Goal: Information Seeking & Learning: Learn about a topic

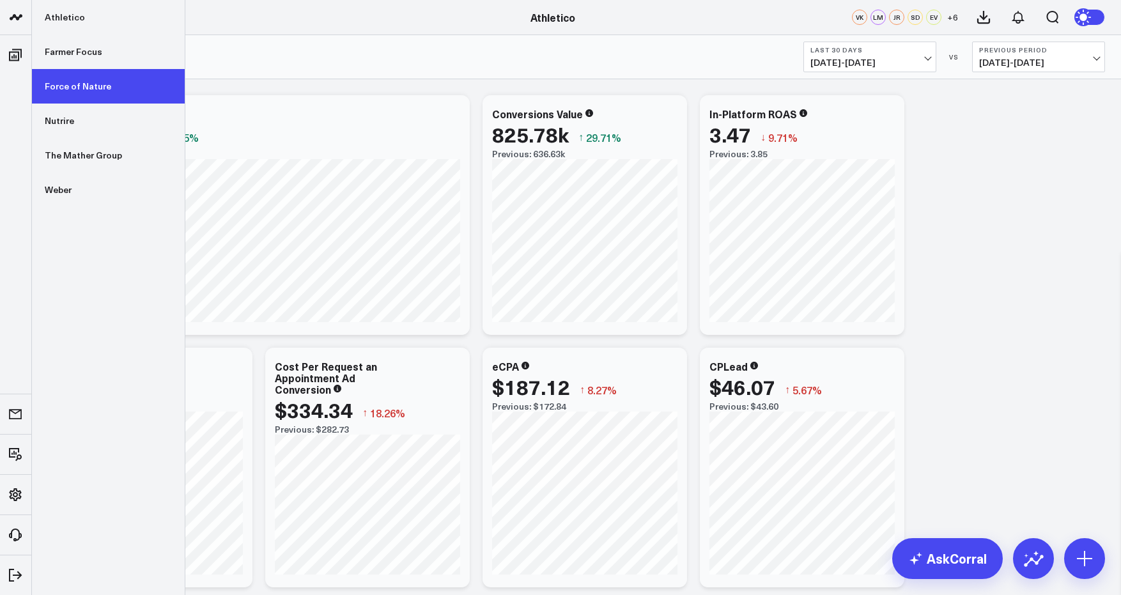
click at [91, 92] on link "Force of Nature" at bounding box center [108, 86] width 153 height 34
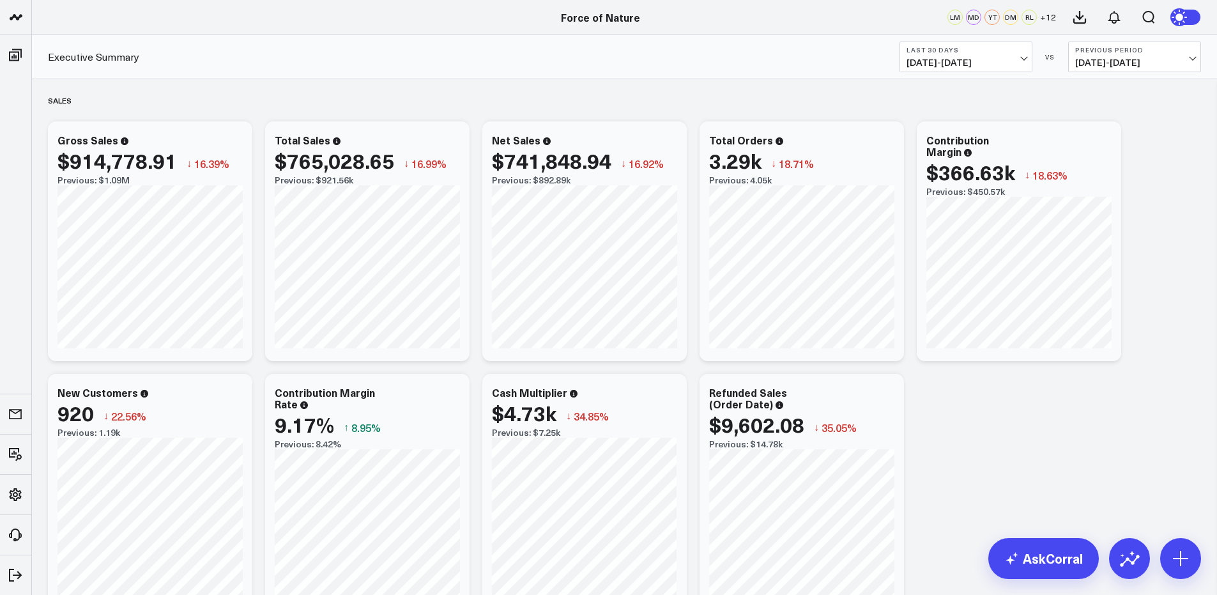
click at [963, 51] on b "Last 30 Days" at bounding box center [966, 50] width 119 height 8
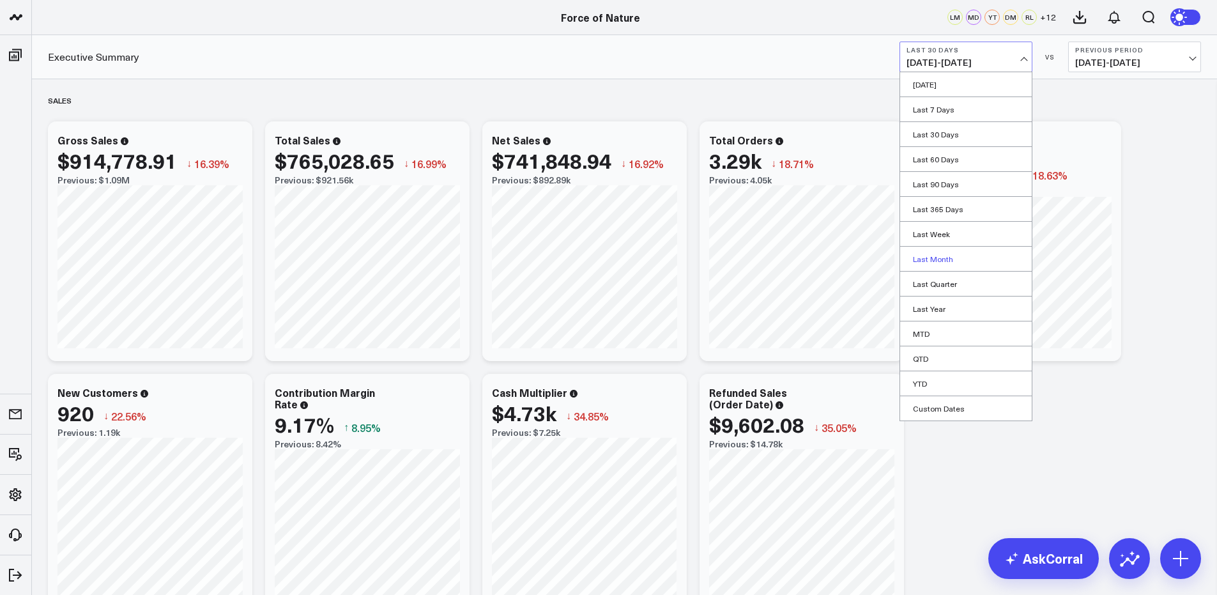
click at [943, 263] on link "Last Month" at bounding box center [966, 259] width 132 height 24
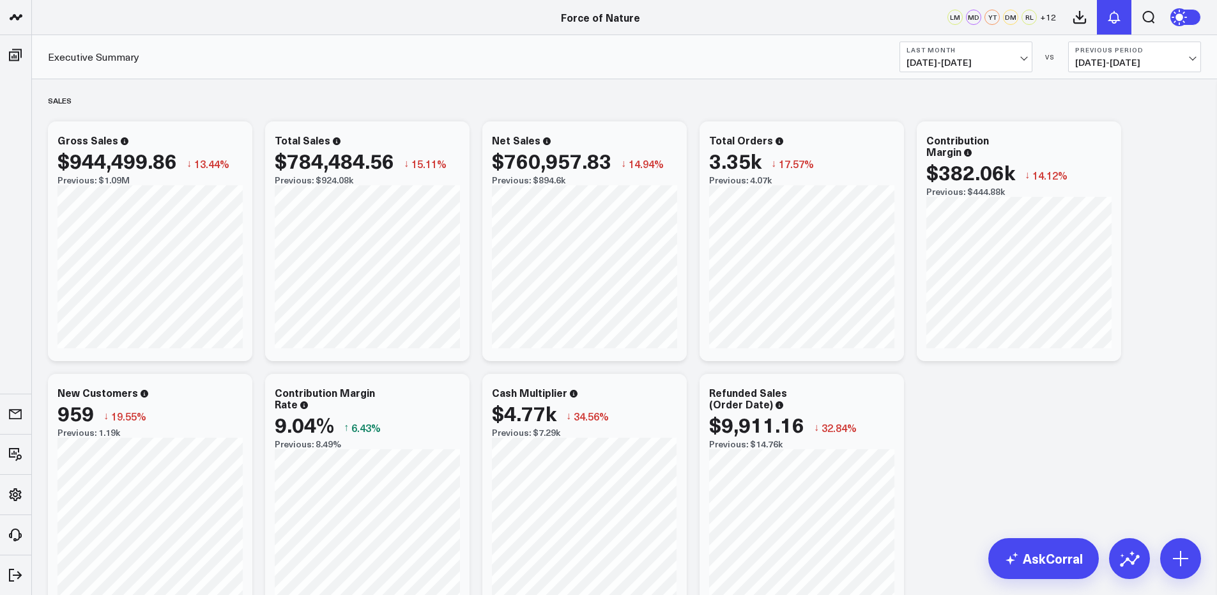
click at [1101, 19] on button at bounding box center [1114, 17] width 34 height 34
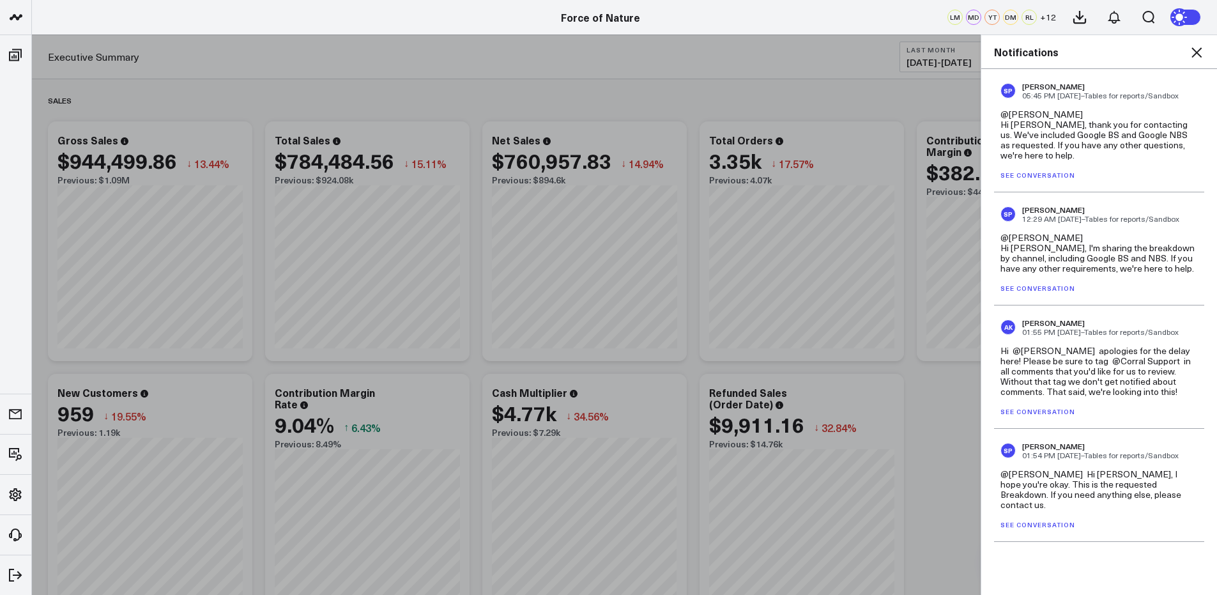
click at [1120, 53] on icon at bounding box center [1196, 52] width 15 height 15
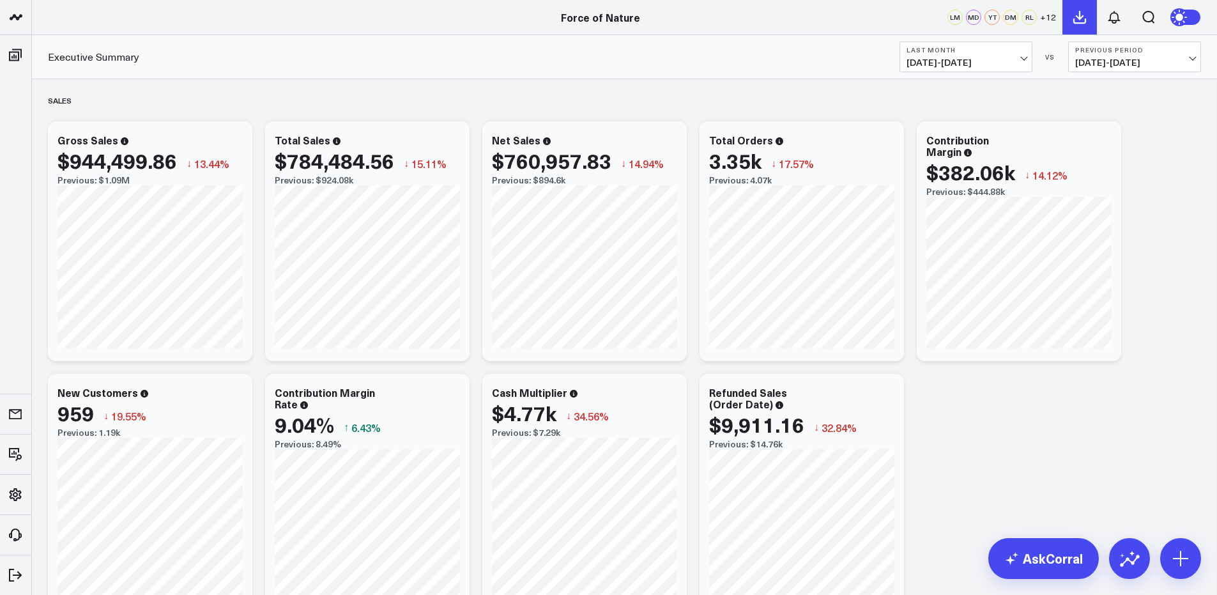
click at [1080, 16] on icon at bounding box center [1079, 16] width 11 height 11
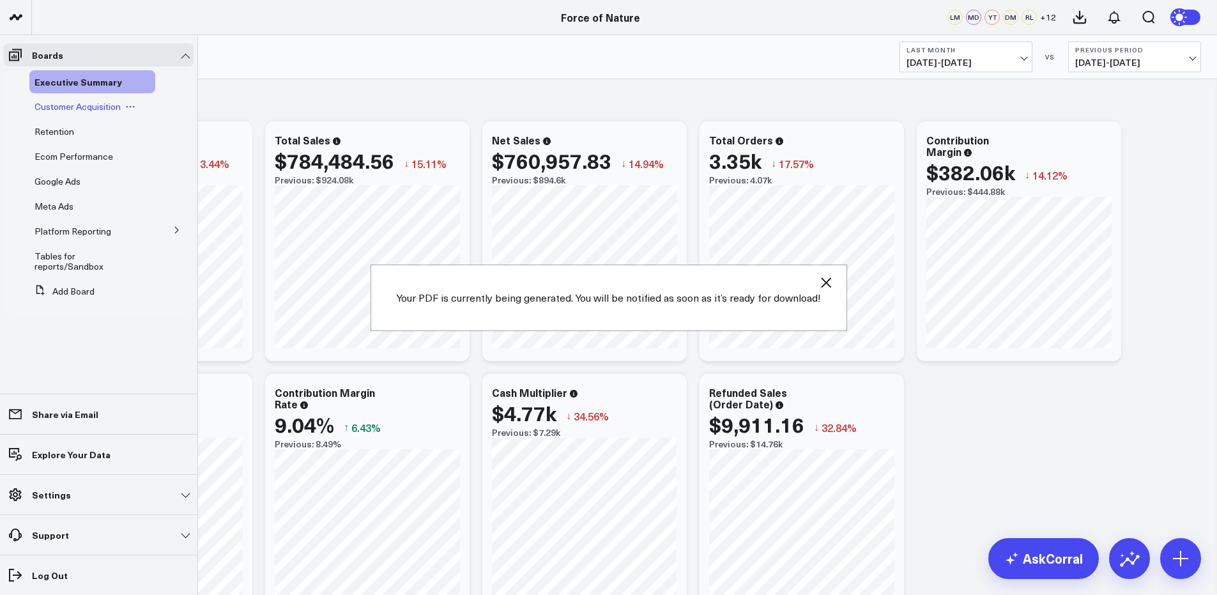
click at [62, 107] on span "Customer Acquisition" at bounding box center [77, 106] width 86 height 12
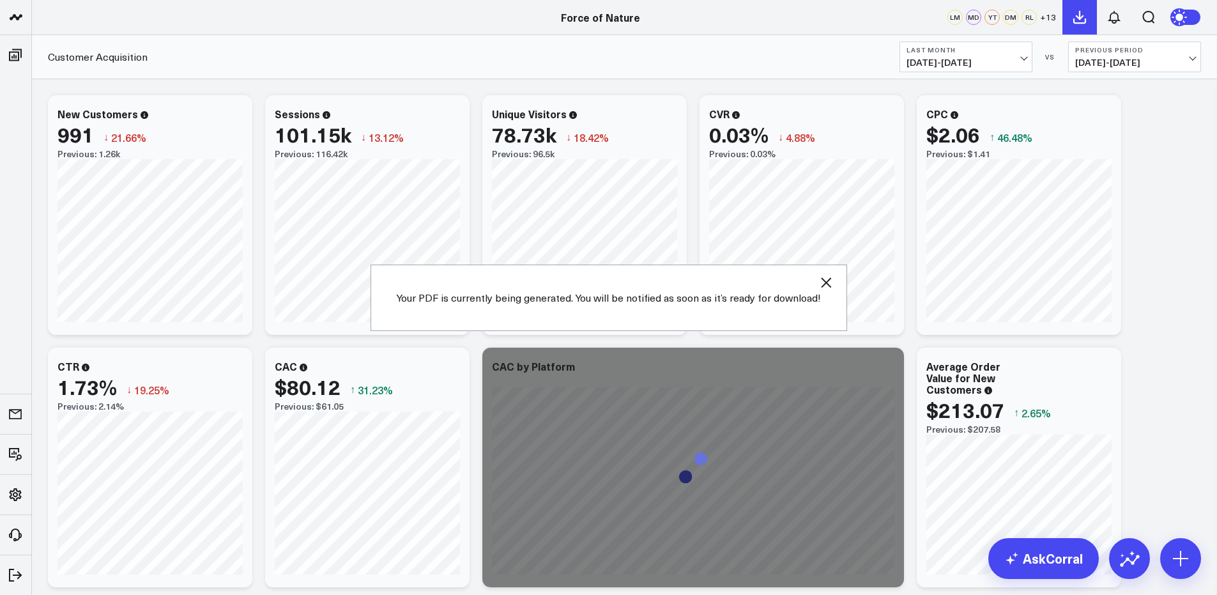
click at [1076, 13] on icon at bounding box center [1079, 17] width 15 height 15
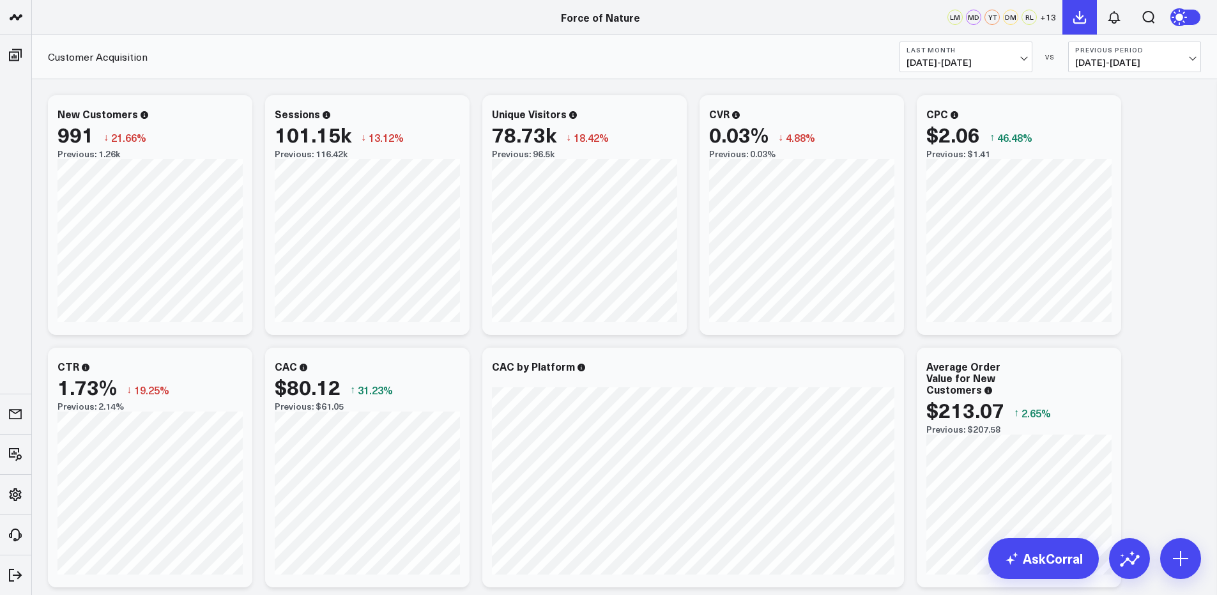
click at [1084, 18] on icon at bounding box center [1079, 17] width 15 height 15
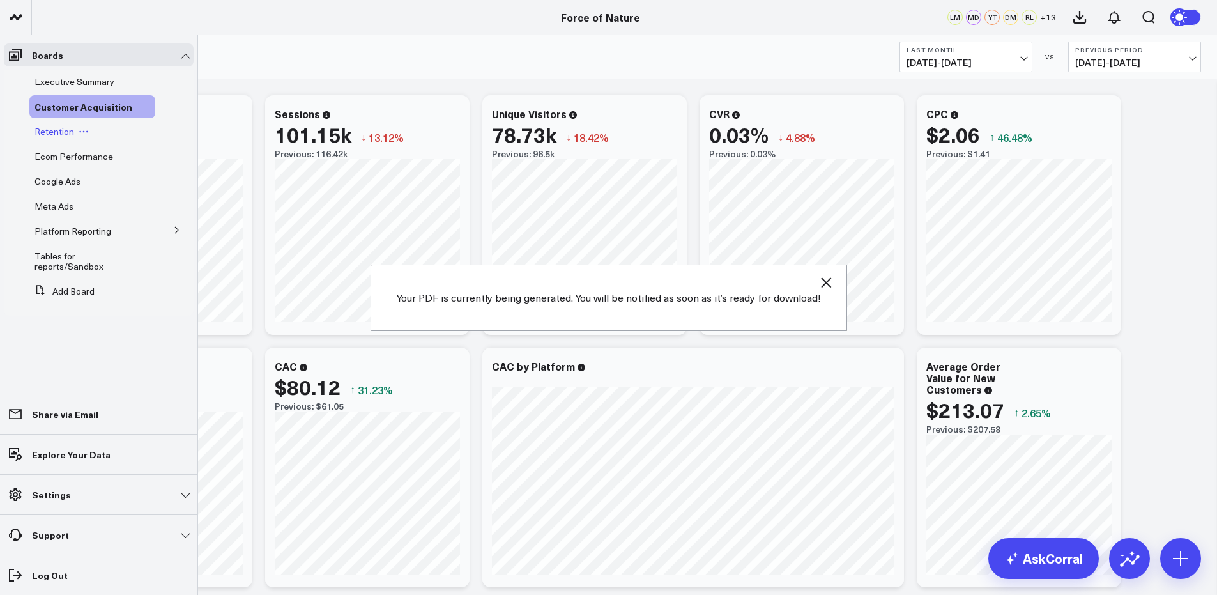
click at [63, 130] on span "Retention" at bounding box center [54, 131] width 40 height 12
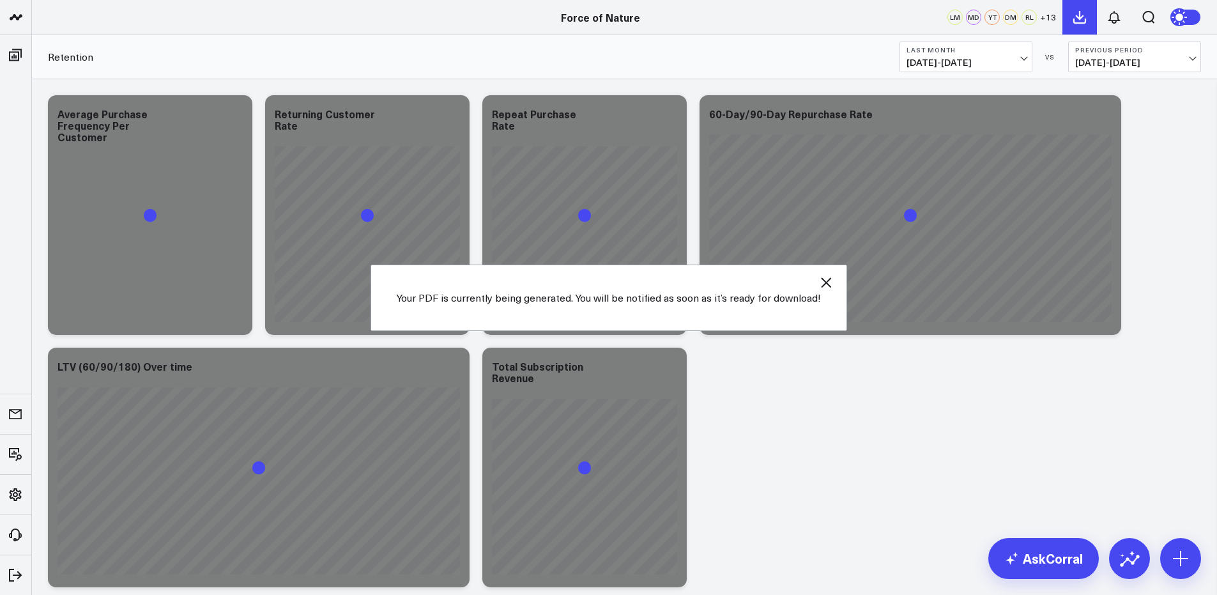
click at [1089, 11] on button at bounding box center [1079, 17] width 34 height 34
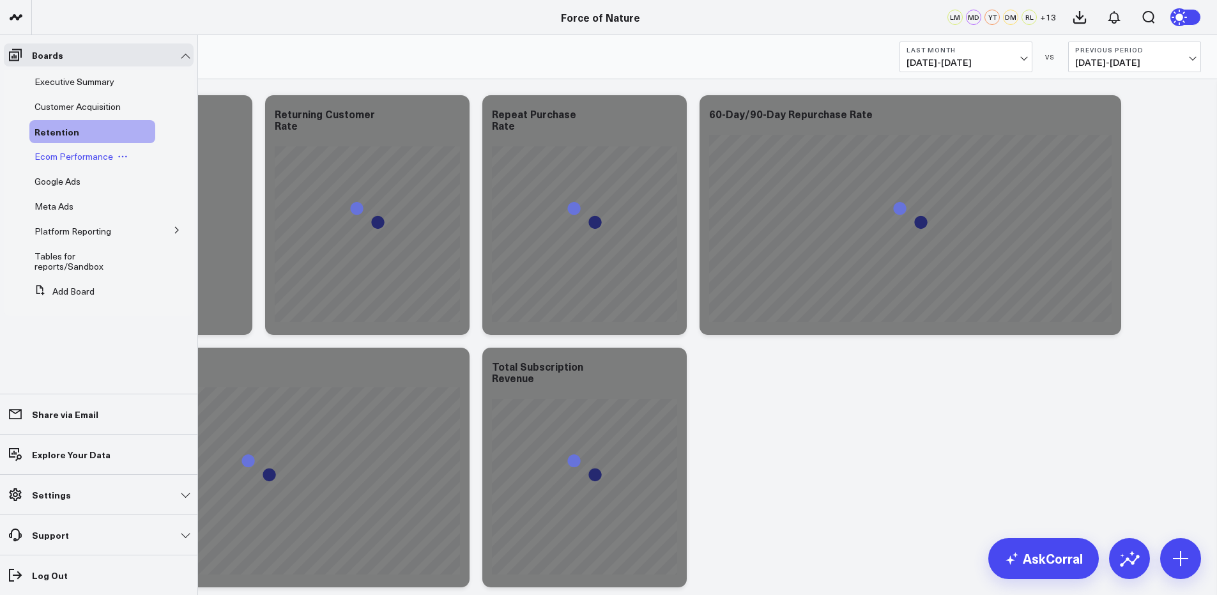
click at [63, 160] on span "Ecom Performance" at bounding box center [73, 156] width 79 height 12
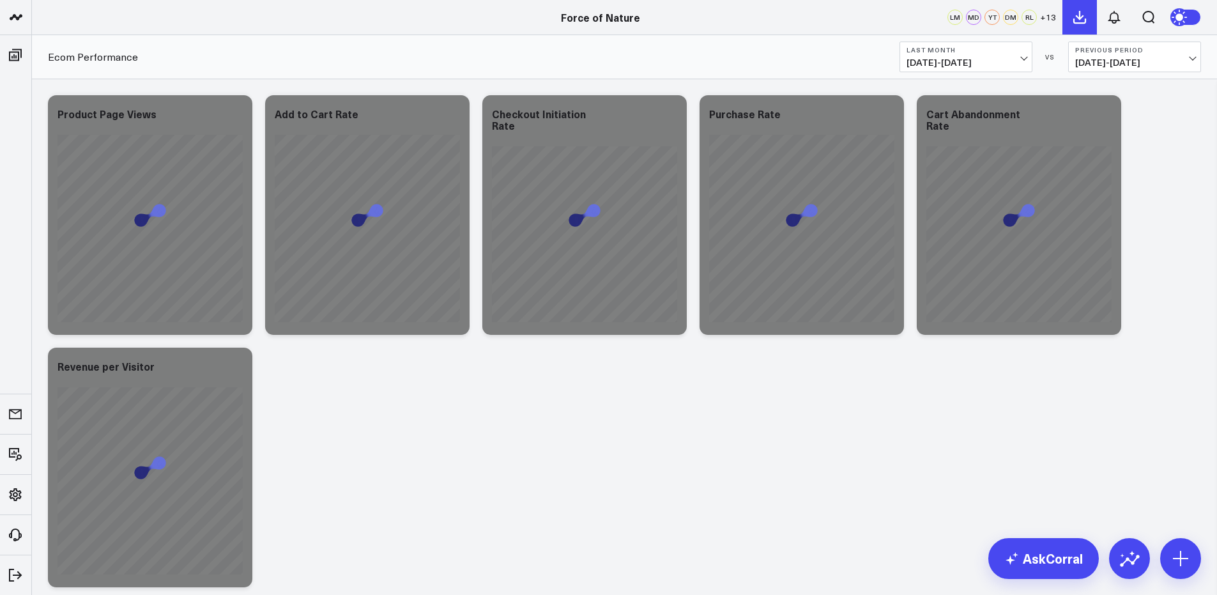
click at [1082, 11] on icon at bounding box center [1079, 17] width 15 height 15
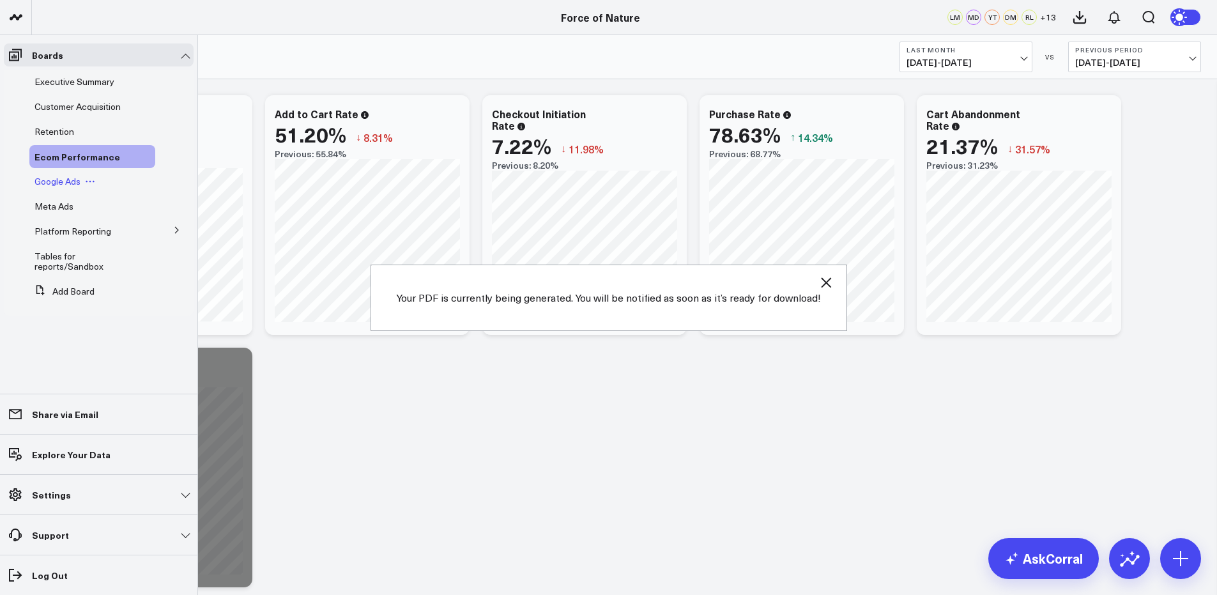
click at [63, 175] on span "Google Ads" at bounding box center [57, 181] width 46 height 12
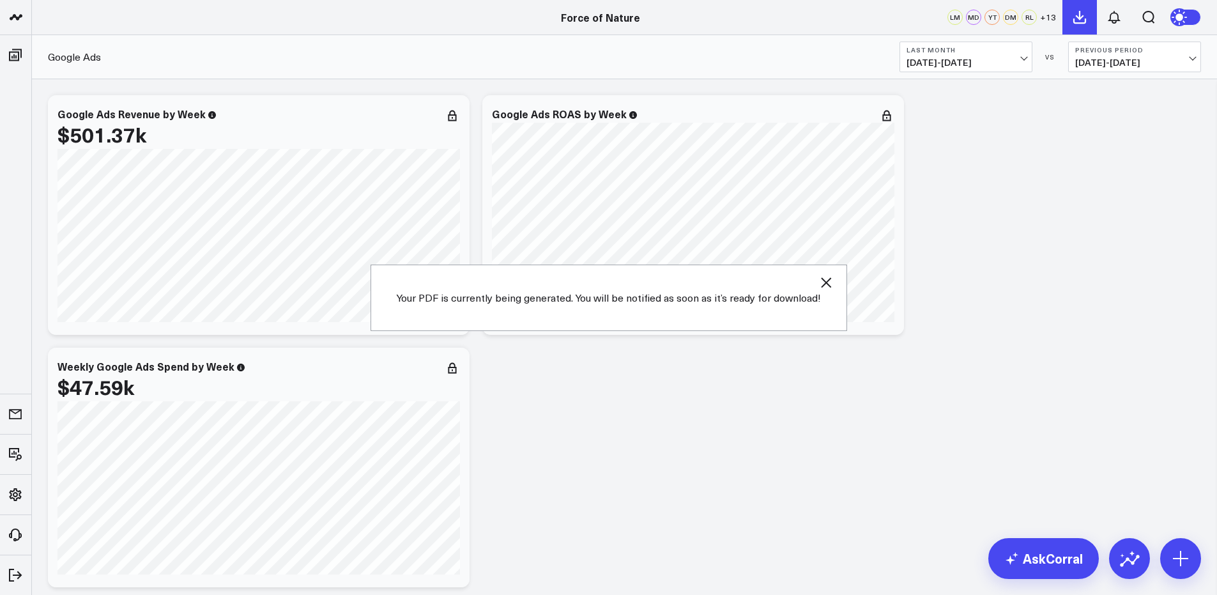
click at [1087, 19] on button at bounding box center [1079, 17] width 34 height 34
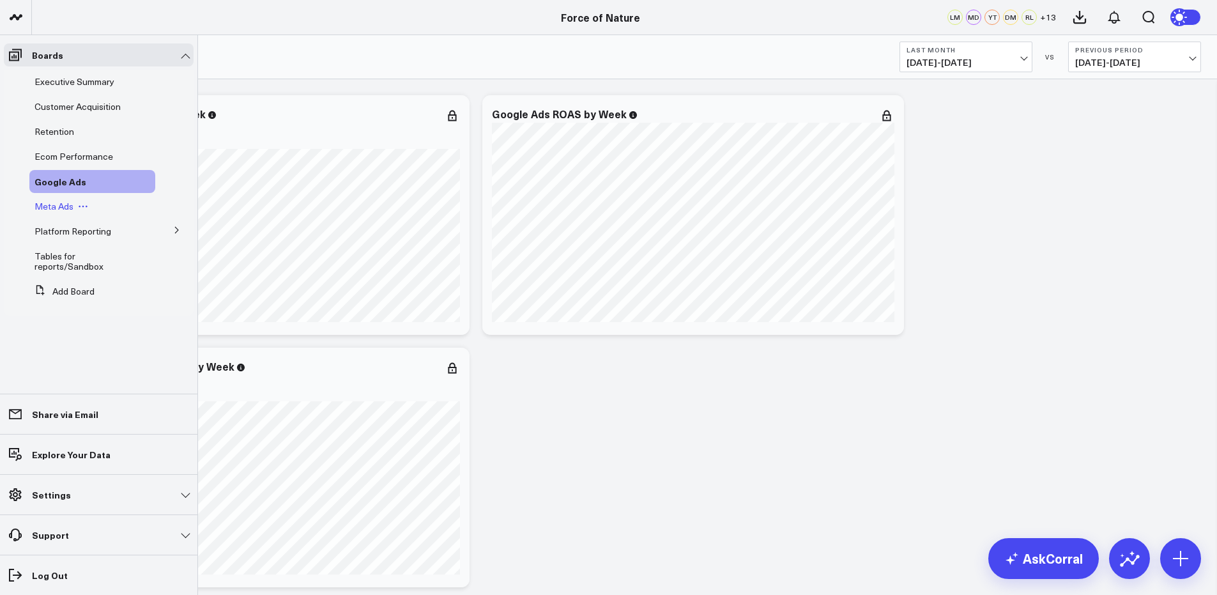
click at [60, 200] on span "Meta Ads" at bounding box center [53, 206] width 39 height 12
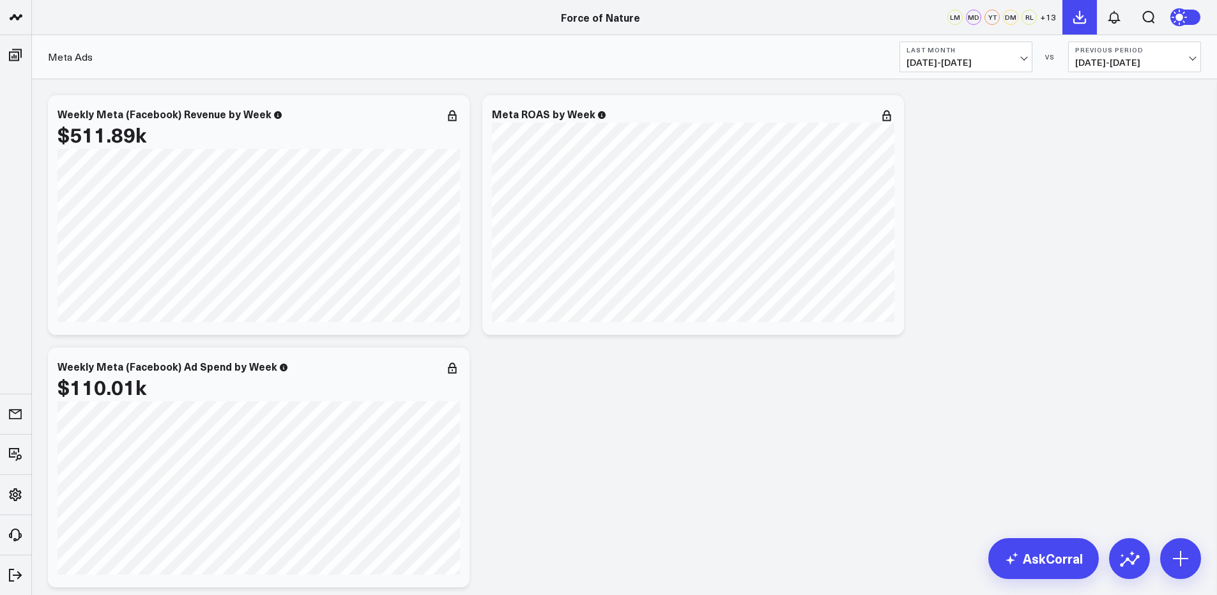
click at [1078, 19] on icon at bounding box center [1079, 17] width 15 height 15
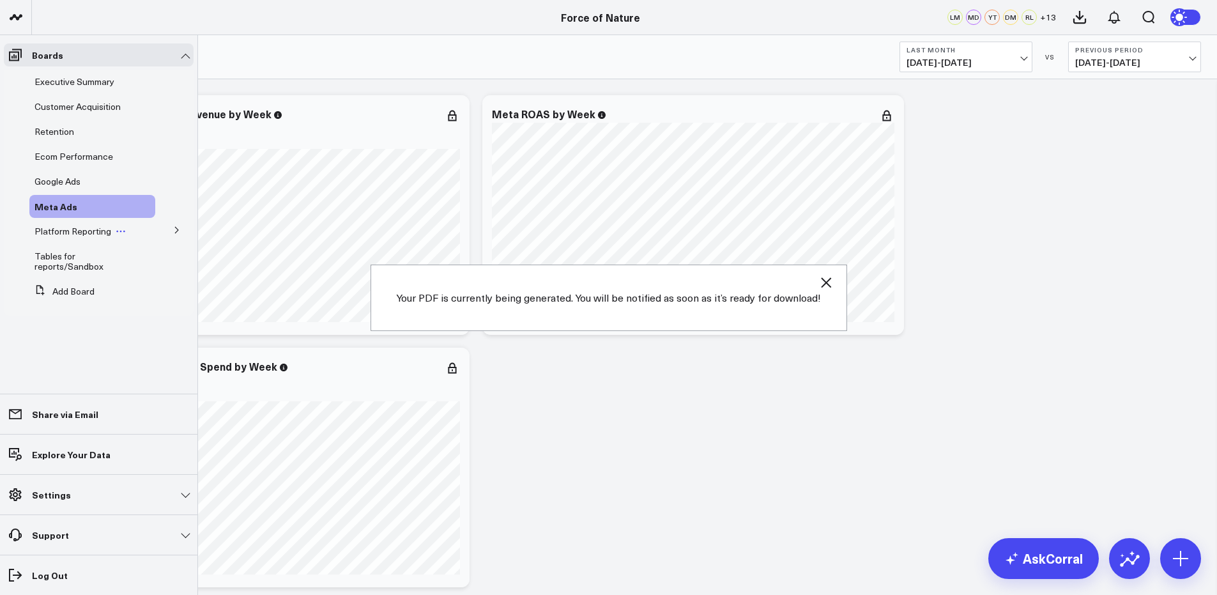
click at [62, 232] on span "Platform Reporting" at bounding box center [72, 231] width 77 height 12
click at [90, 229] on span "Platform Reporting" at bounding box center [72, 231] width 77 height 12
click at [173, 226] on icon at bounding box center [177, 230] width 8 height 8
click at [86, 257] on span "Google Analytics 4" at bounding box center [79, 254] width 75 height 12
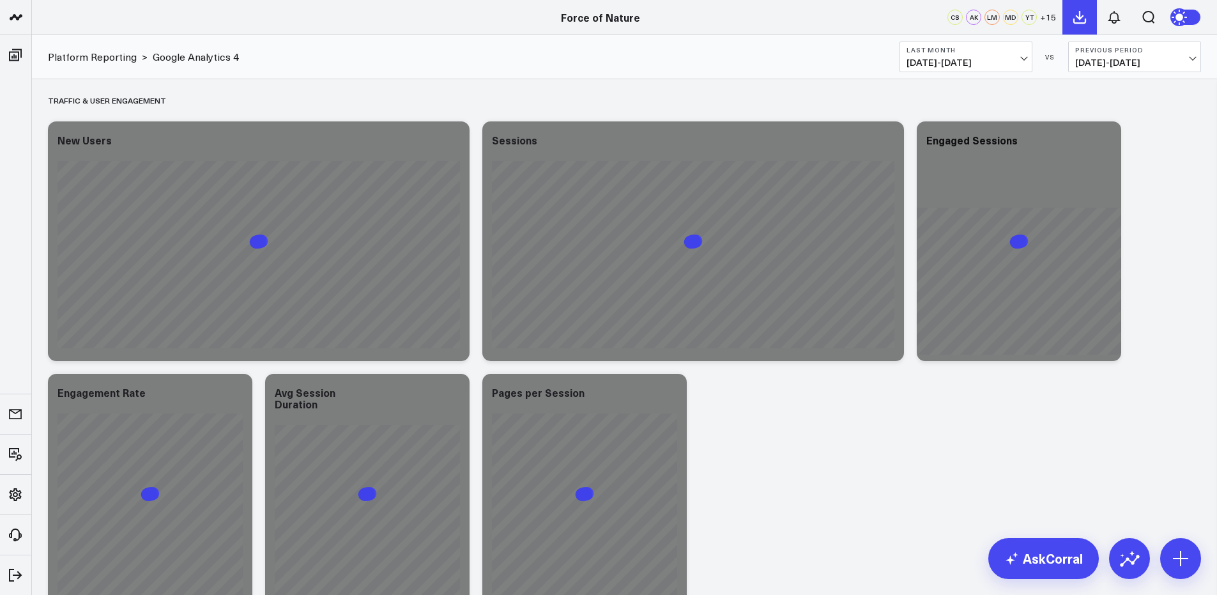
click at [1082, 18] on icon at bounding box center [1079, 17] width 15 height 15
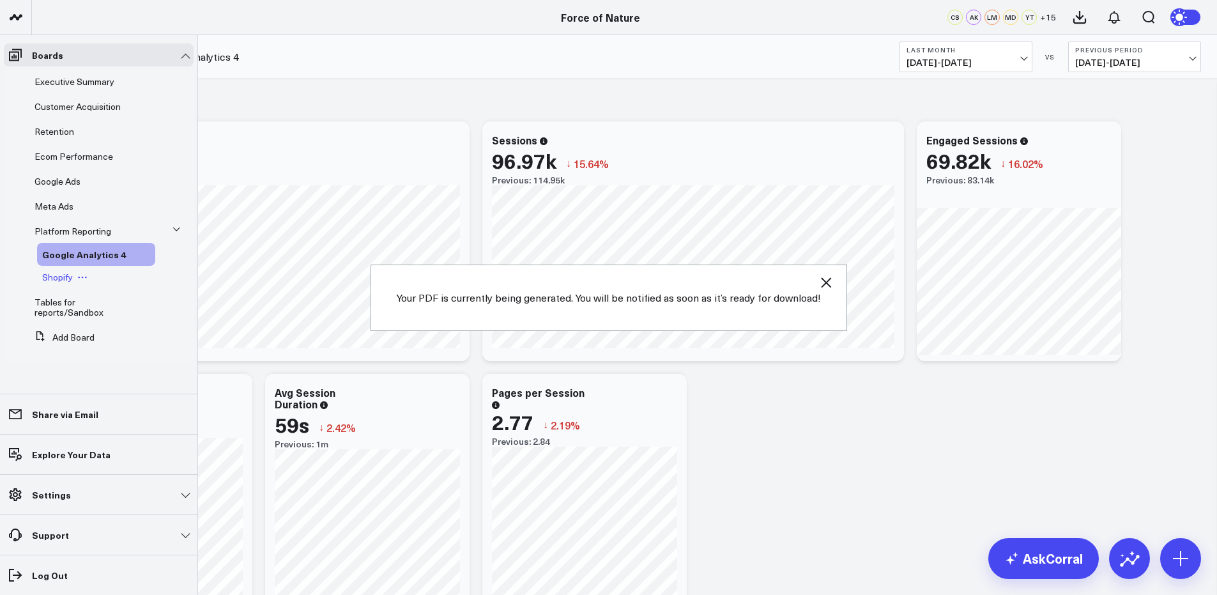
click at [52, 278] on span "Shopify" at bounding box center [57, 277] width 31 height 12
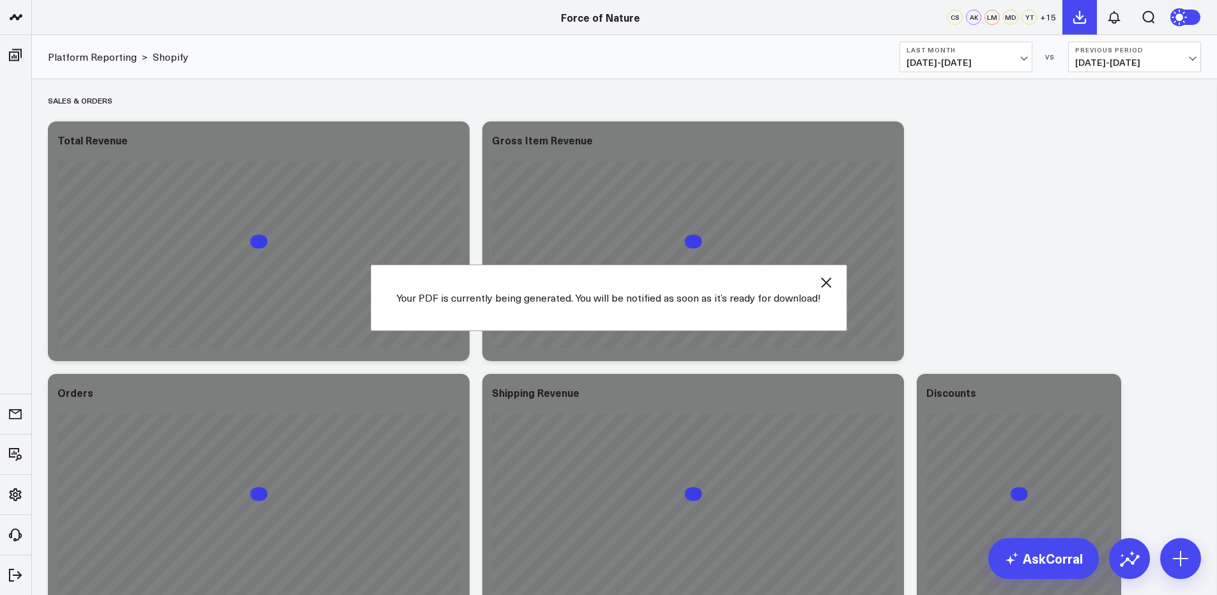
click at [1085, 19] on icon at bounding box center [1079, 16] width 11 height 11
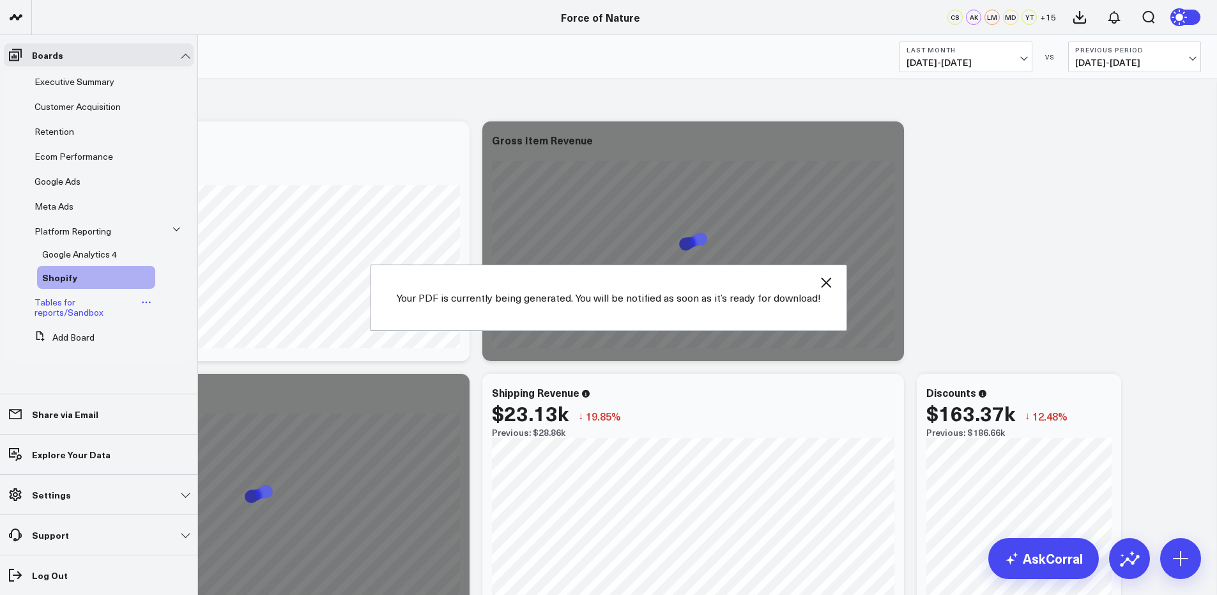
click at [73, 302] on link "Tables for reports/Sandbox" at bounding box center [85, 307] width 103 height 20
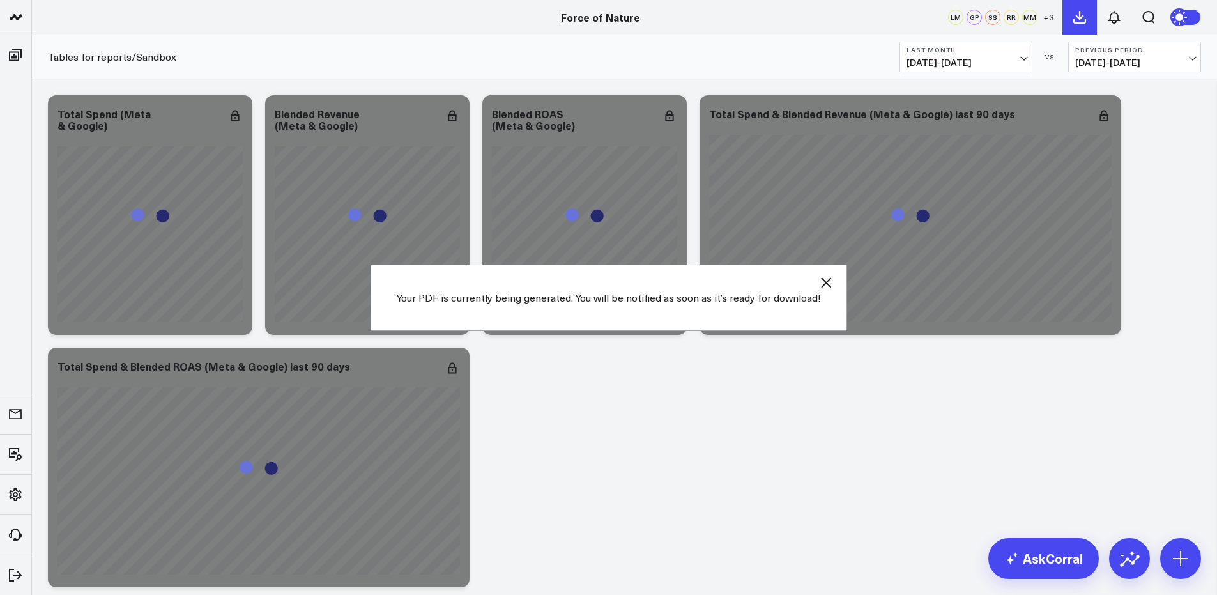
click at [1085, 20] on icon at bounding box center [1079, 16] width 11 height 11
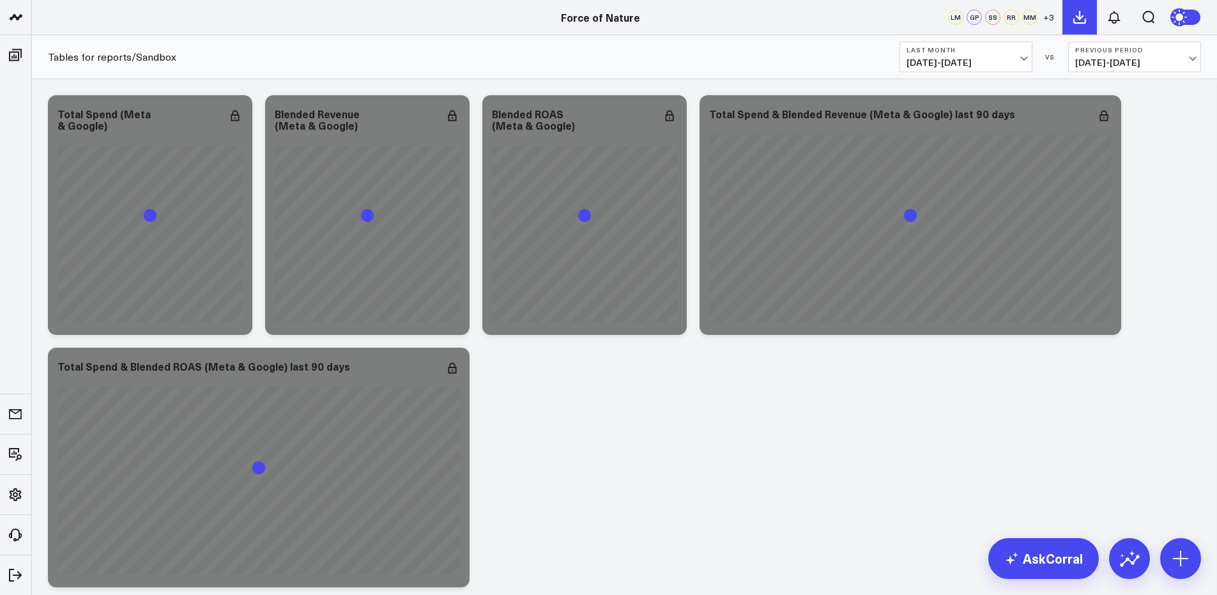
click at [1083, 17] on icon at bounding box center [1079, 17] width 15 height 15
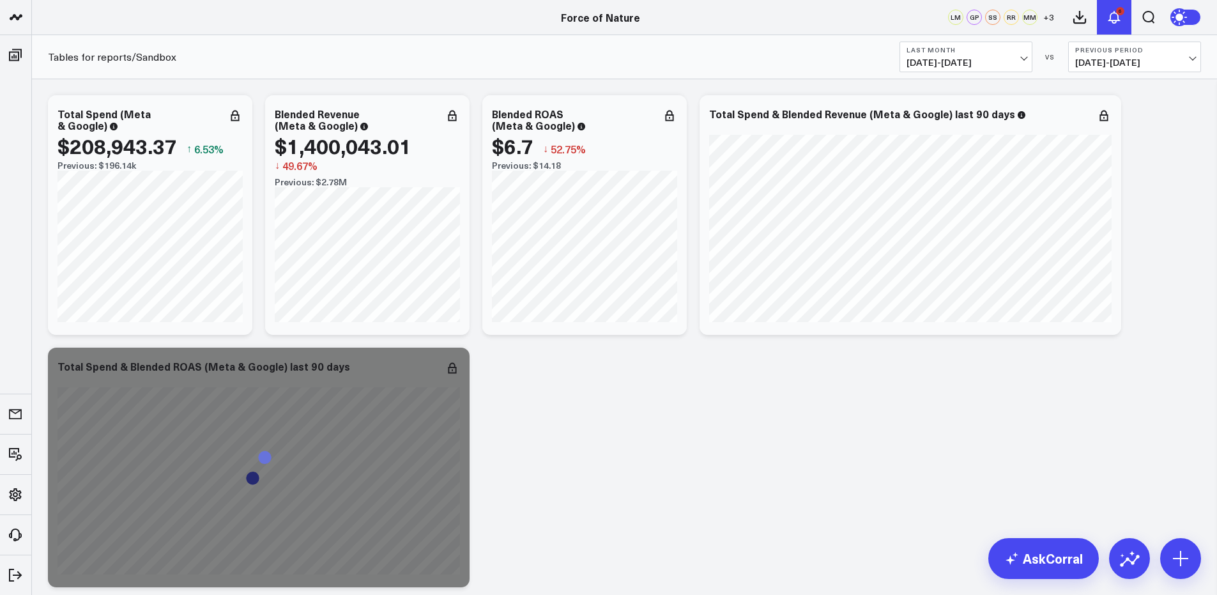
click at [1116, 16] on icon at bounding box center [1113, 17] width 15 height 15
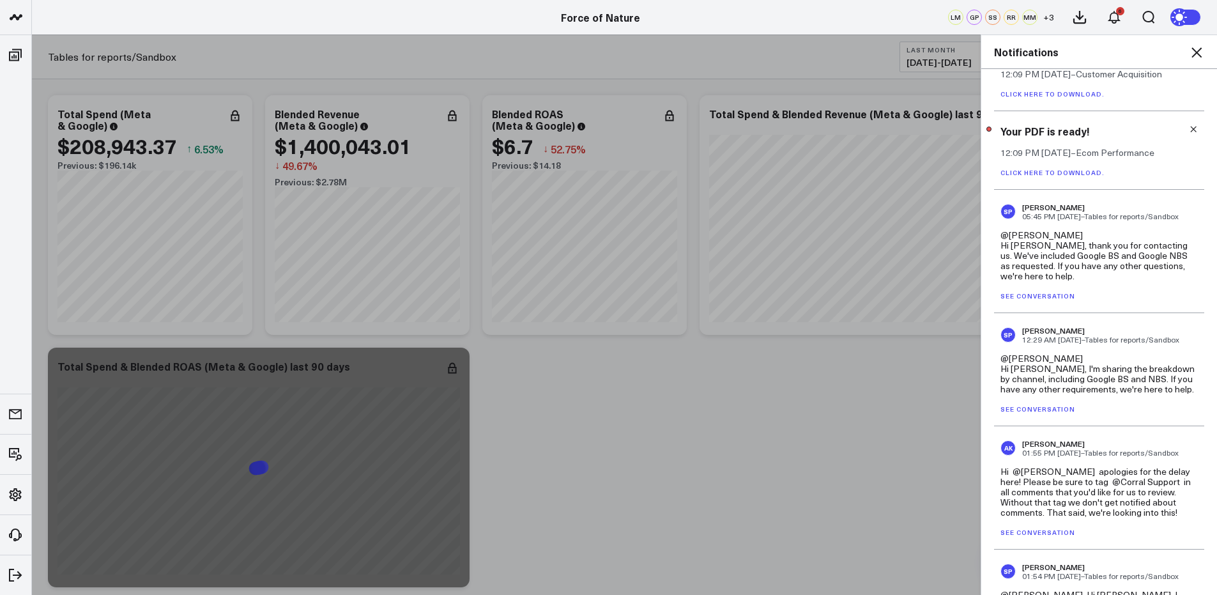
scroll to position [293, 0]
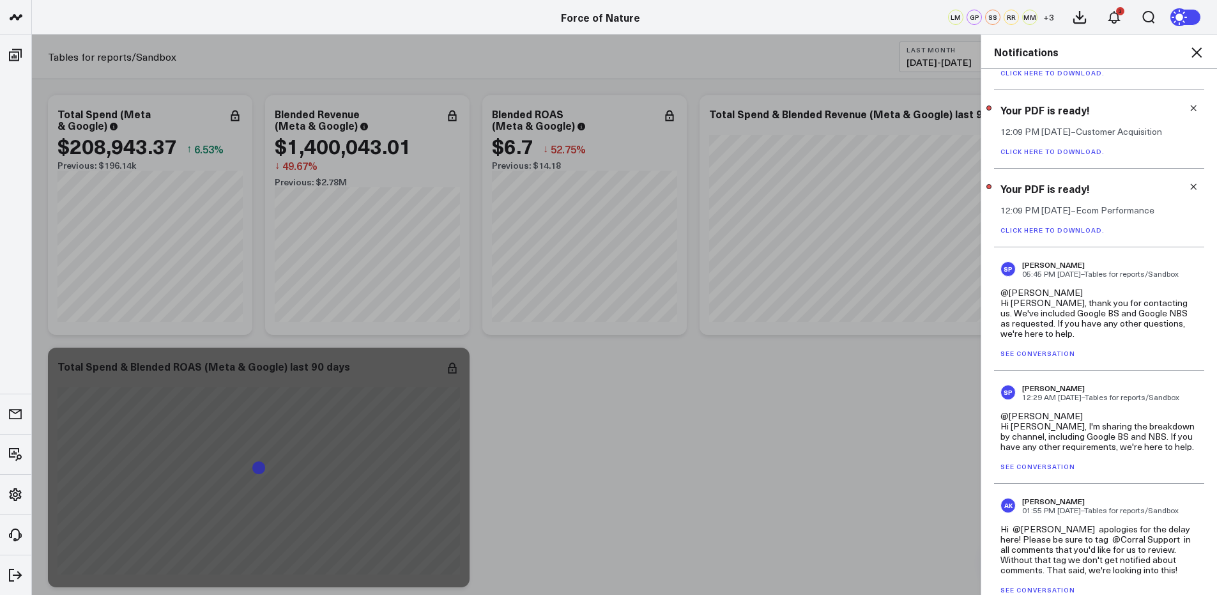
click at [1062, 230] on link "Click here to download." at bounding box center [1052, 230] width 104 height 9
click at [1120, 183] on icon at bounding box center [1193, 186] width 9 height 9
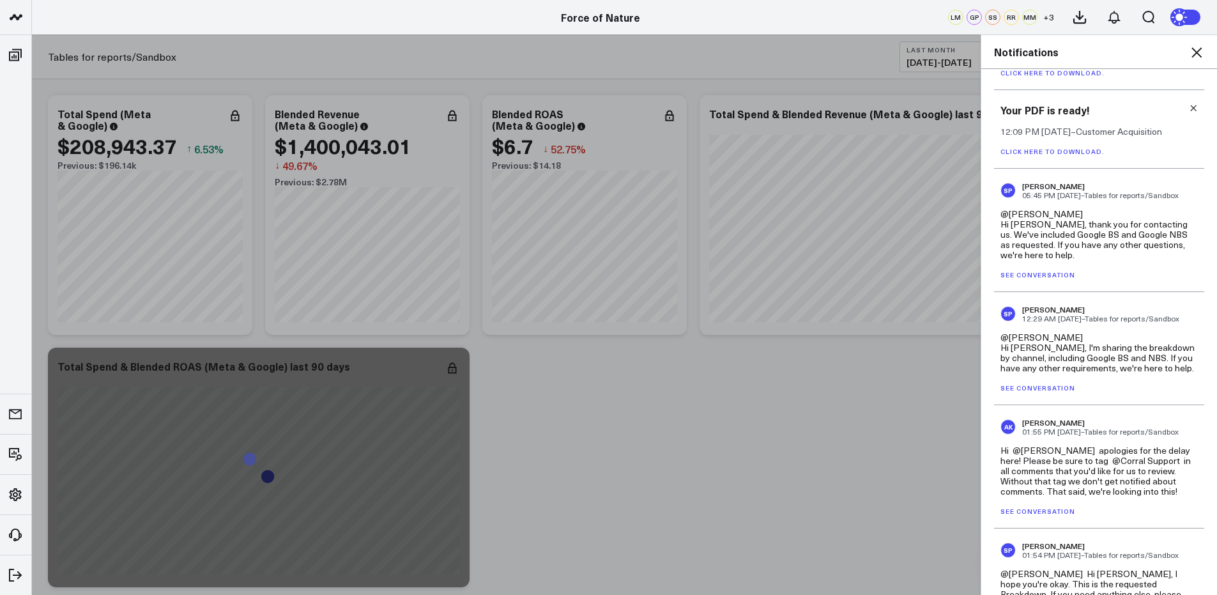
click at [1064, 151] on link "Click here to download." at bounding box center [1052, 151] width 104 height 9
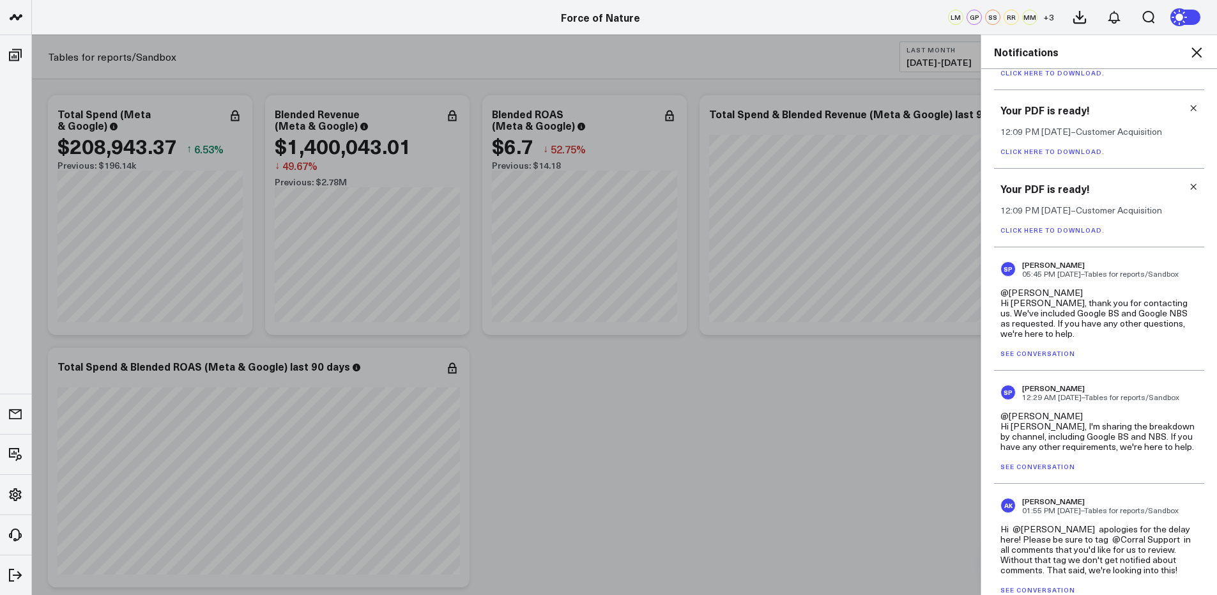
scroll to position [372, 0]
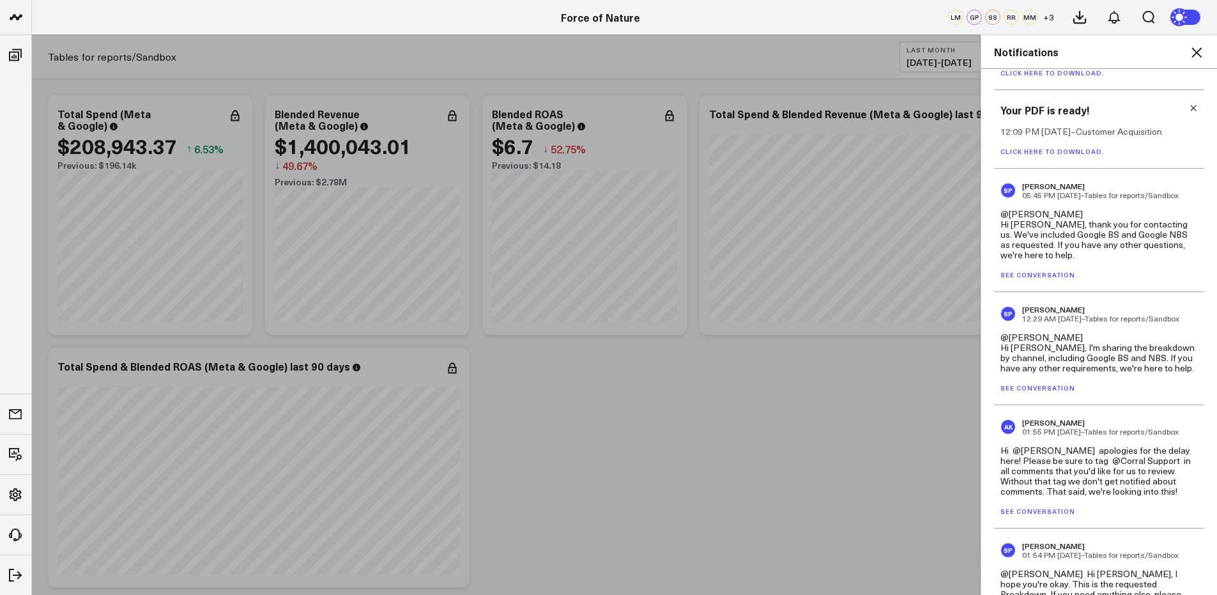
click at [1120, 111] on icon at bounding box center [1193, 107] width 9 height 9
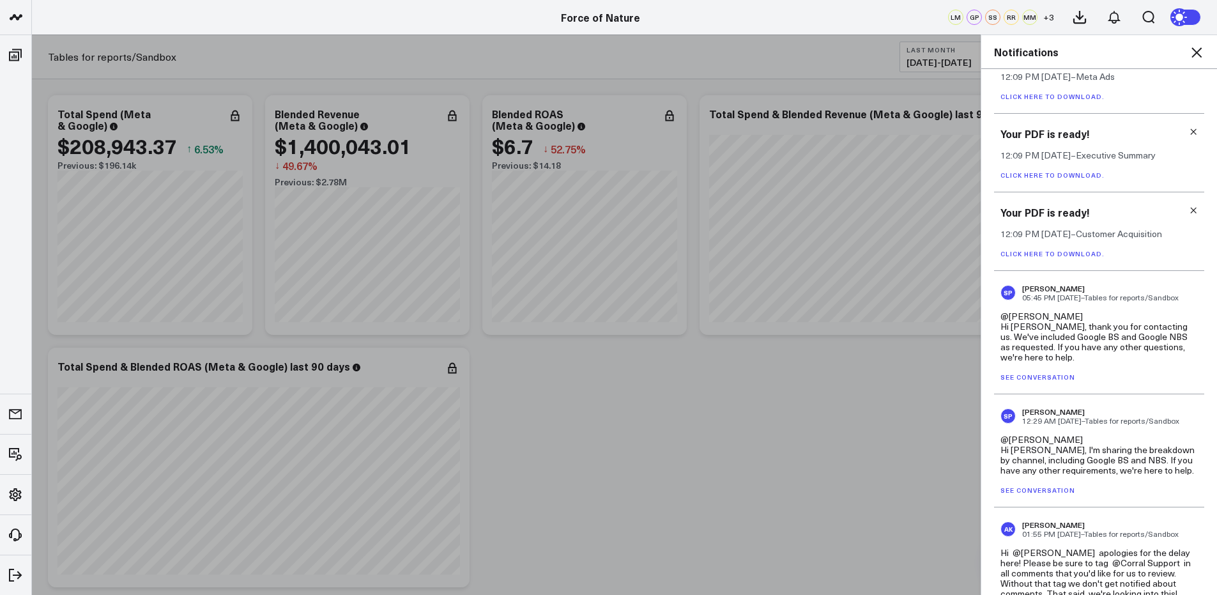
scroll to position [173, 0]
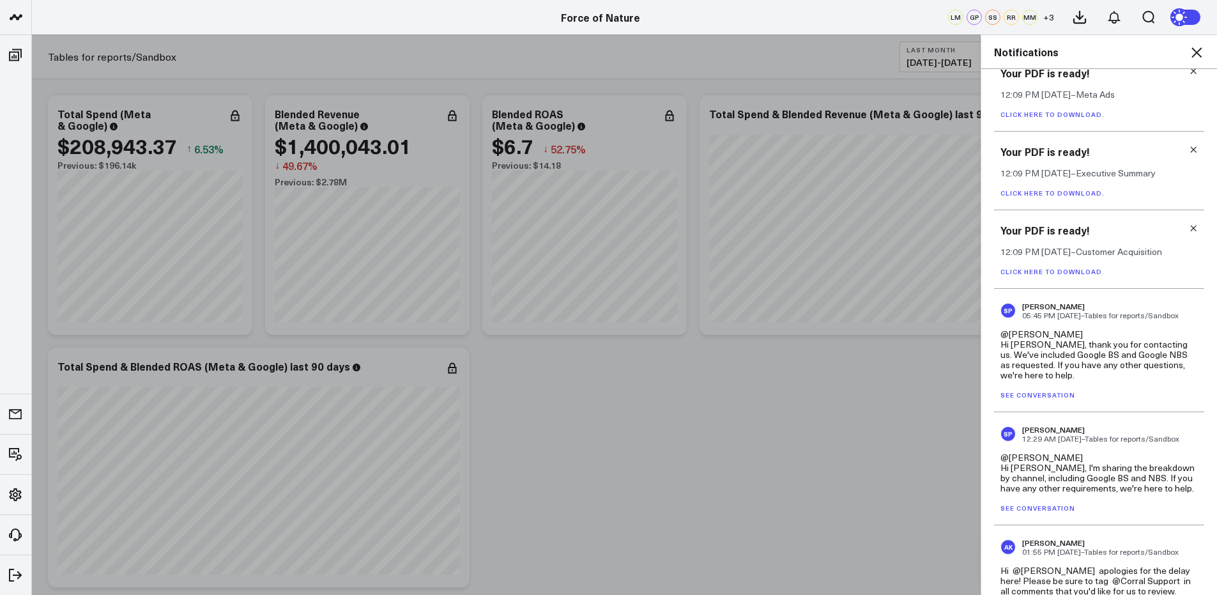
click at [1120, 230] on icon at bounding box center [1193, 228] width 9 height 9
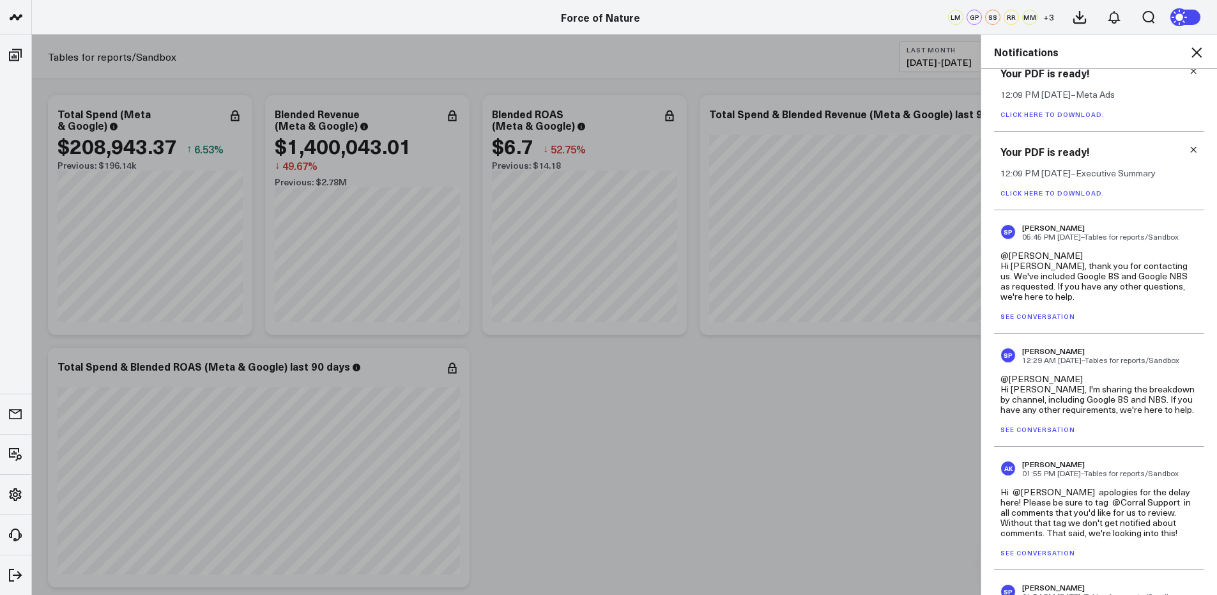
click at [1082, 196] on link "Click here to download." at bounding box center [1052, 192] width 104 height 9
click at [1120, 149] on icon at bounding box center [1193, 149] width 9 height 9
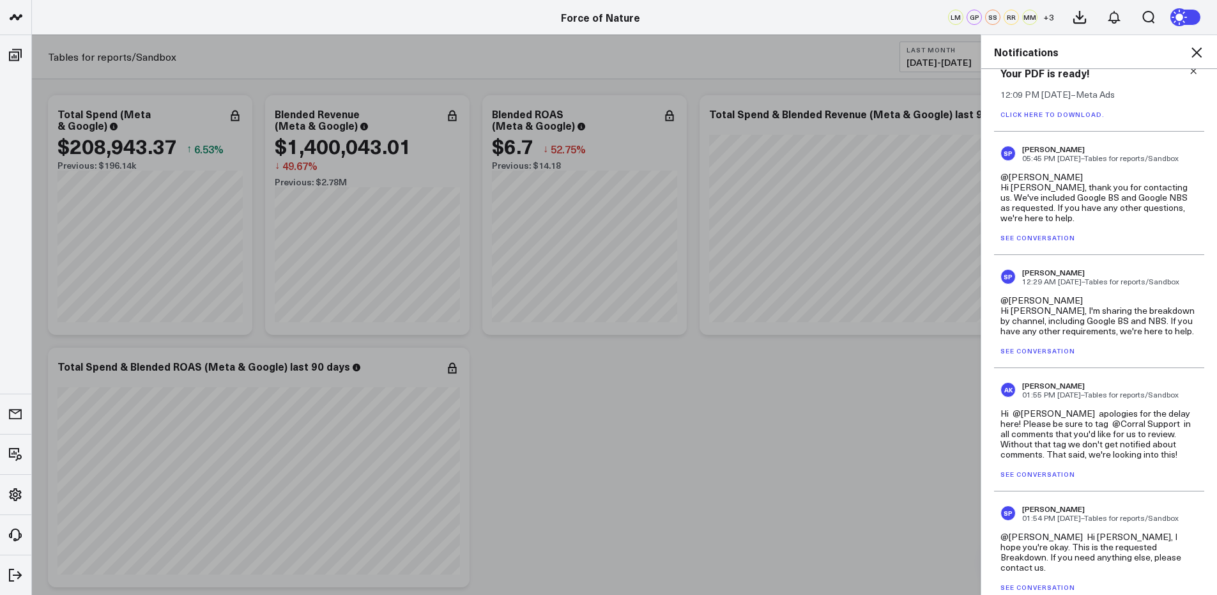
scroll to position [172, 0]
click at [1085, 118] on link "Click here to download." at bounding box center [1052, 115] width 104 height 9
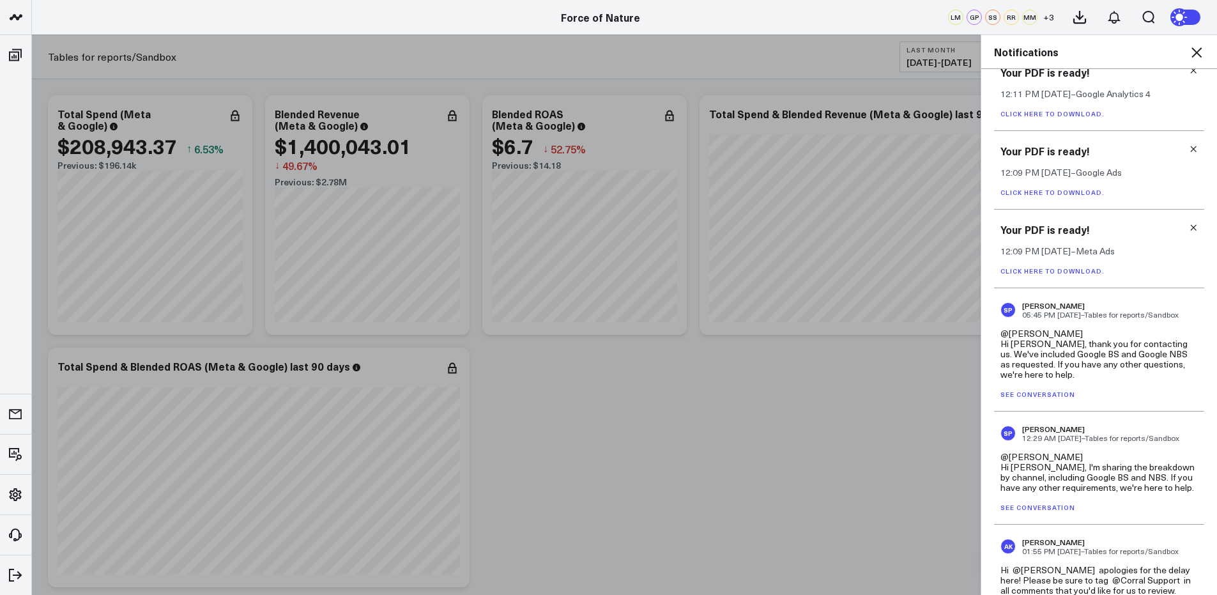
scroll to position [13, 0]
click at [1120, 231] on icon at bounding box center [1193, 231] width 9 height 9
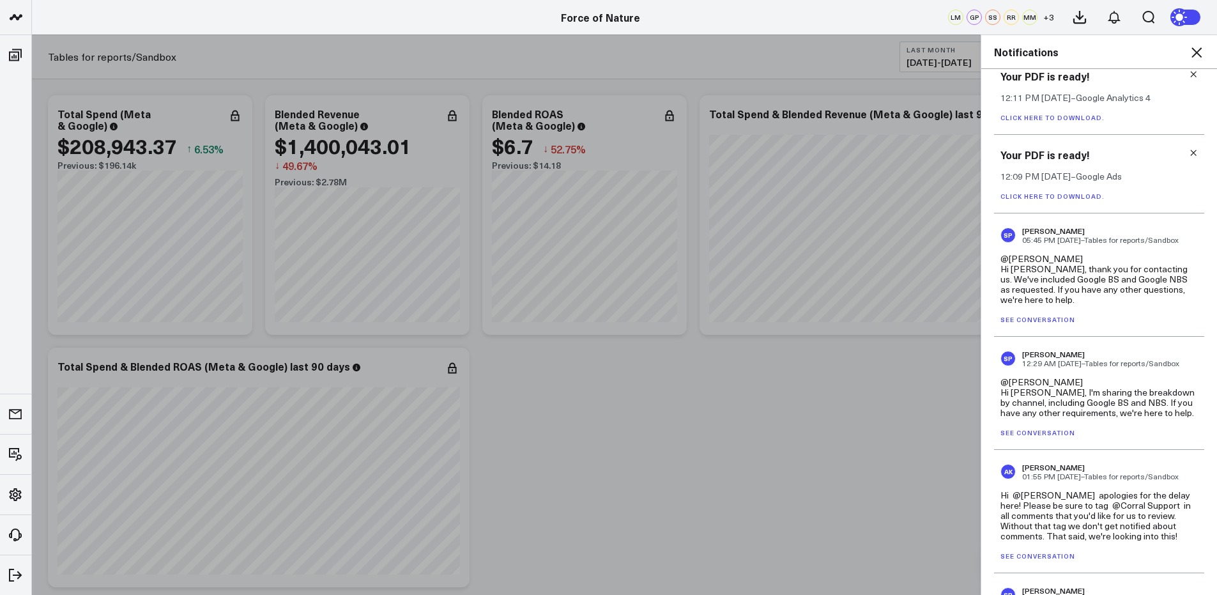
click at [1062, 198] on link "Click here to download." at bounding box center [1052, 196] width 104 height 9
click at [1120, 153] on icon at bounding box center [1193, 152] width 9 height 9
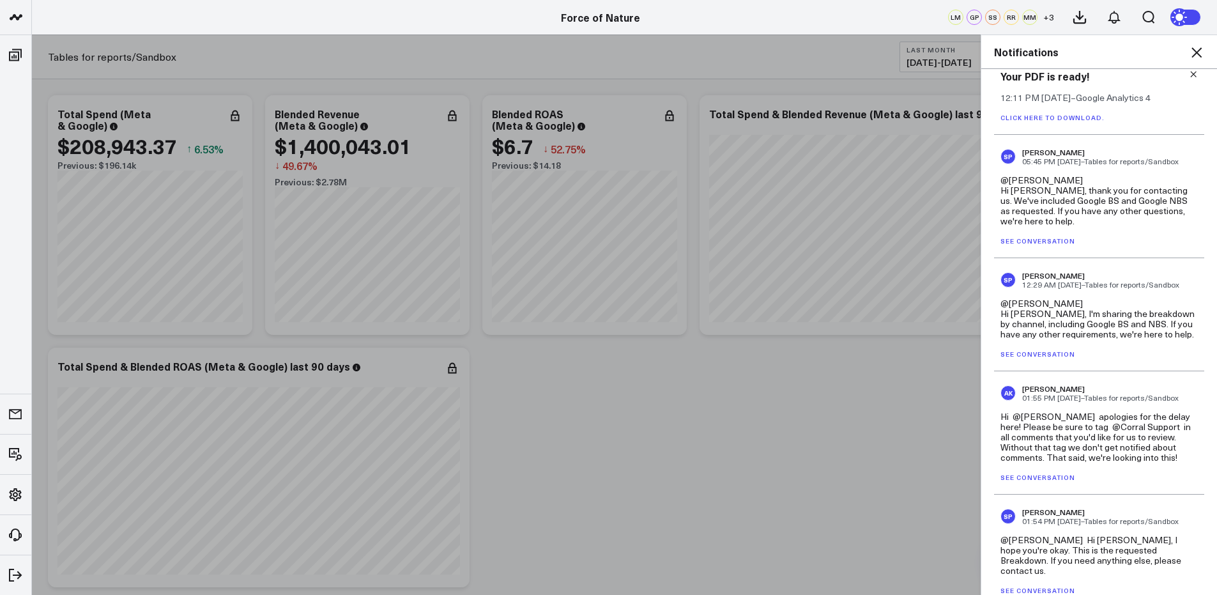
click at [1068, 114] on link "Click here to download." at bounding box center [1052, 117] width 104 height 9
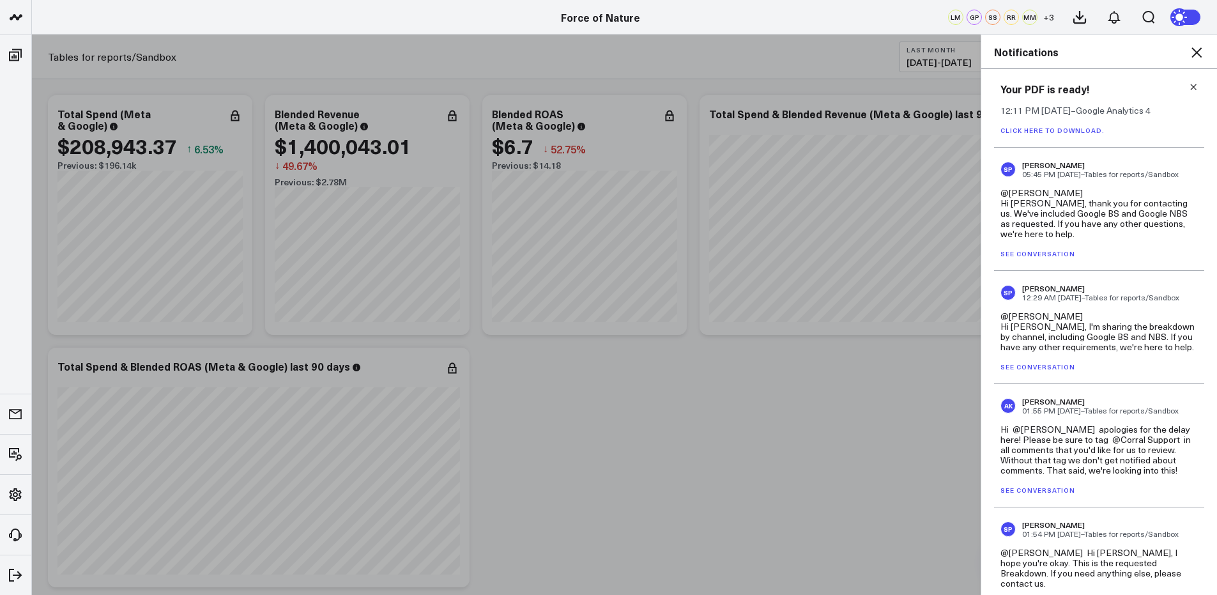
click at [1120, 49] on icon at bounding box center [1196, 52] width 15 height 15
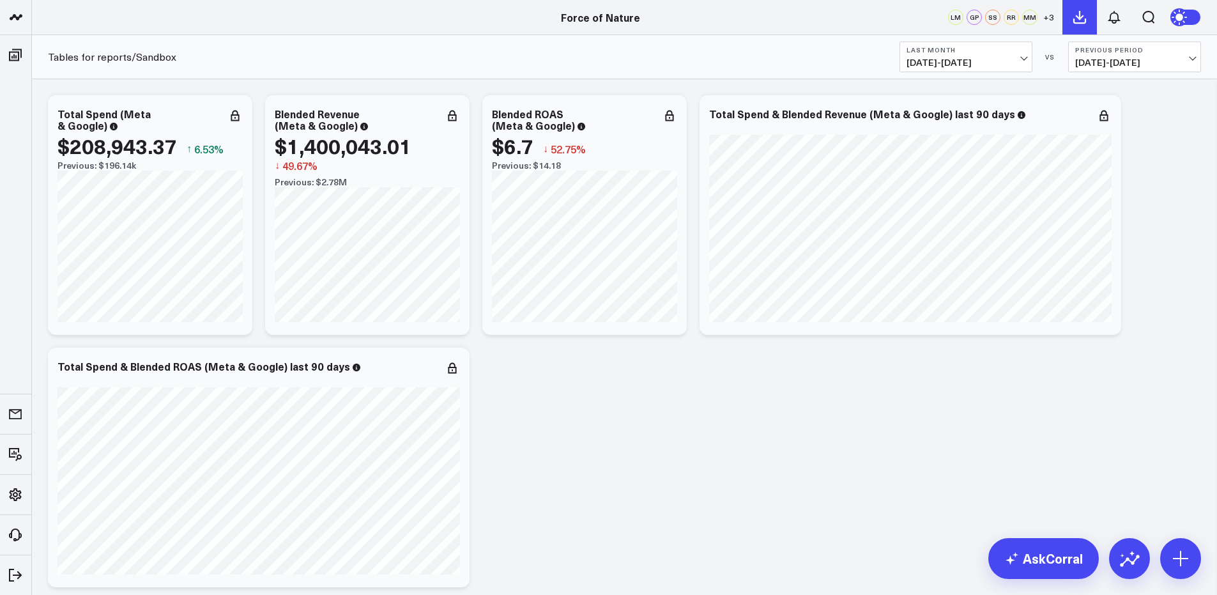
click at [1080, 17] on icon at bounding box center [1079, 16] width 11 height 11
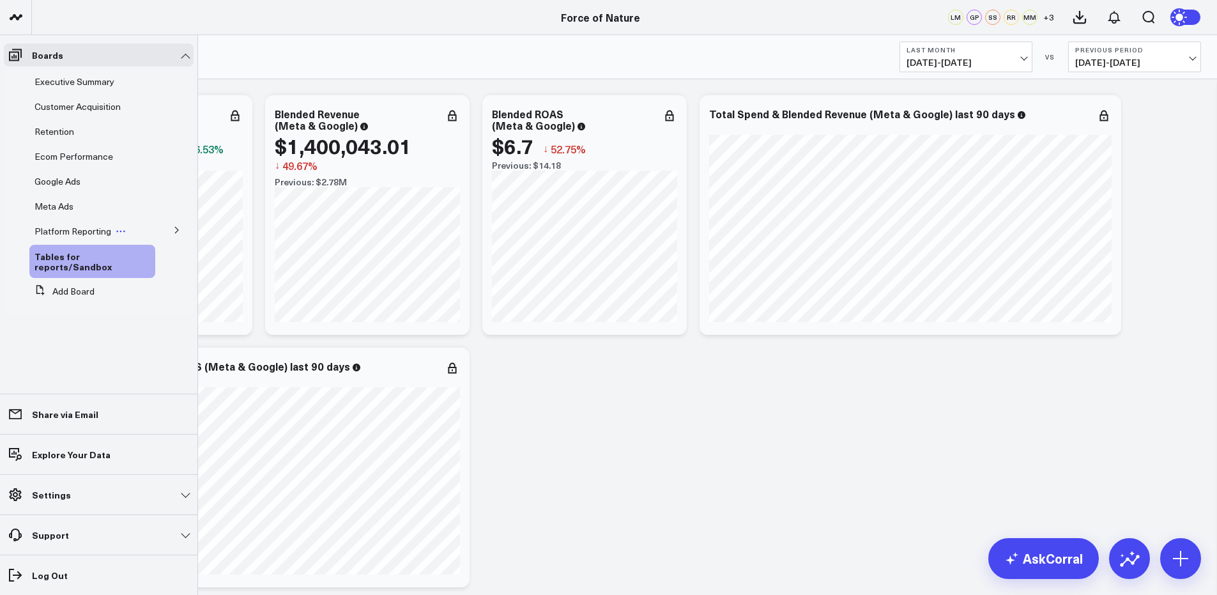
click at [80, 228] on span "Platform Reporting" at bounding box center [72, 231] width 77 height 12
click at [187, 228] on button at bounding box center [176, 229] width 33 height 19
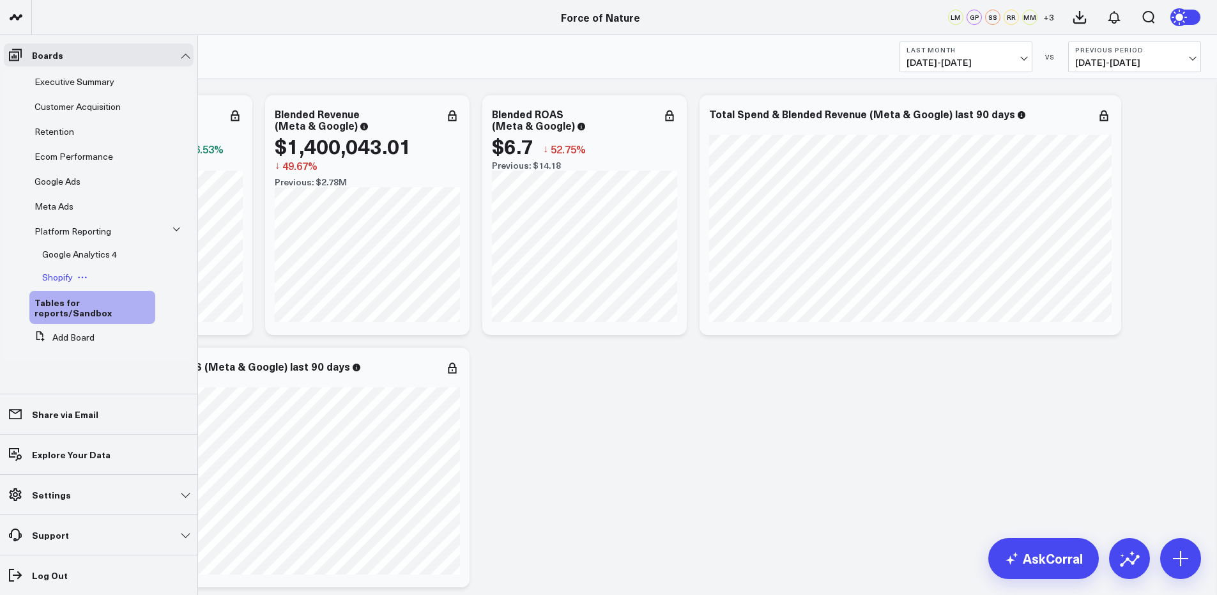
click at [55, 278] on span "Shopify" at bounding box center [57, 277] width 31 height 12
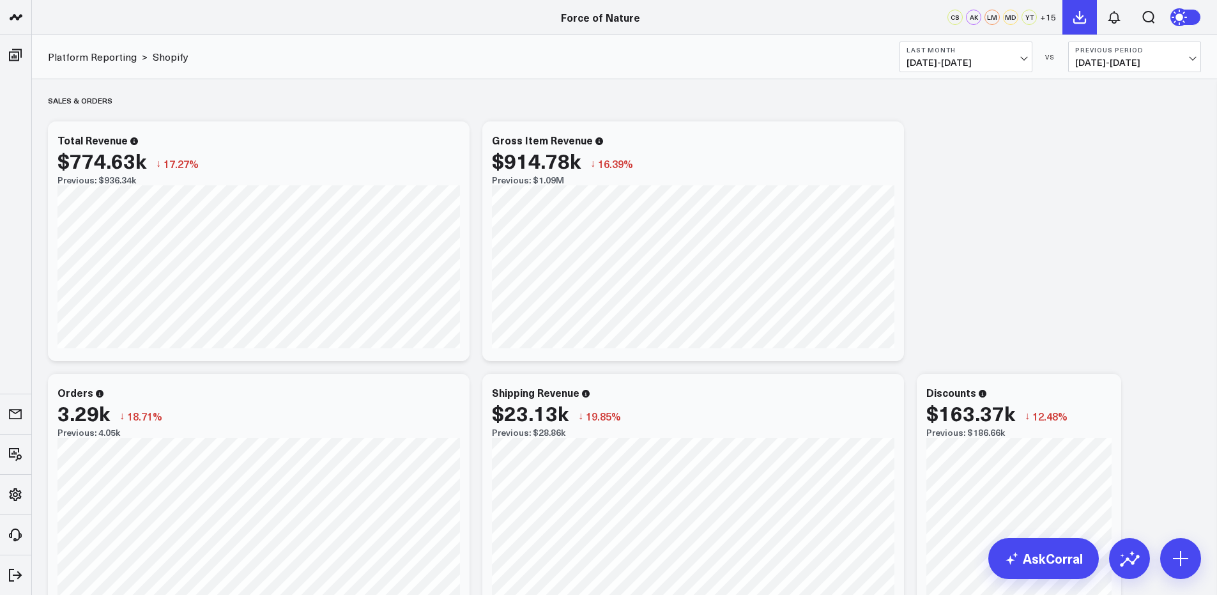
click at [1081, 21] on icon at bounding box center [1079, 17] width 15 height 15
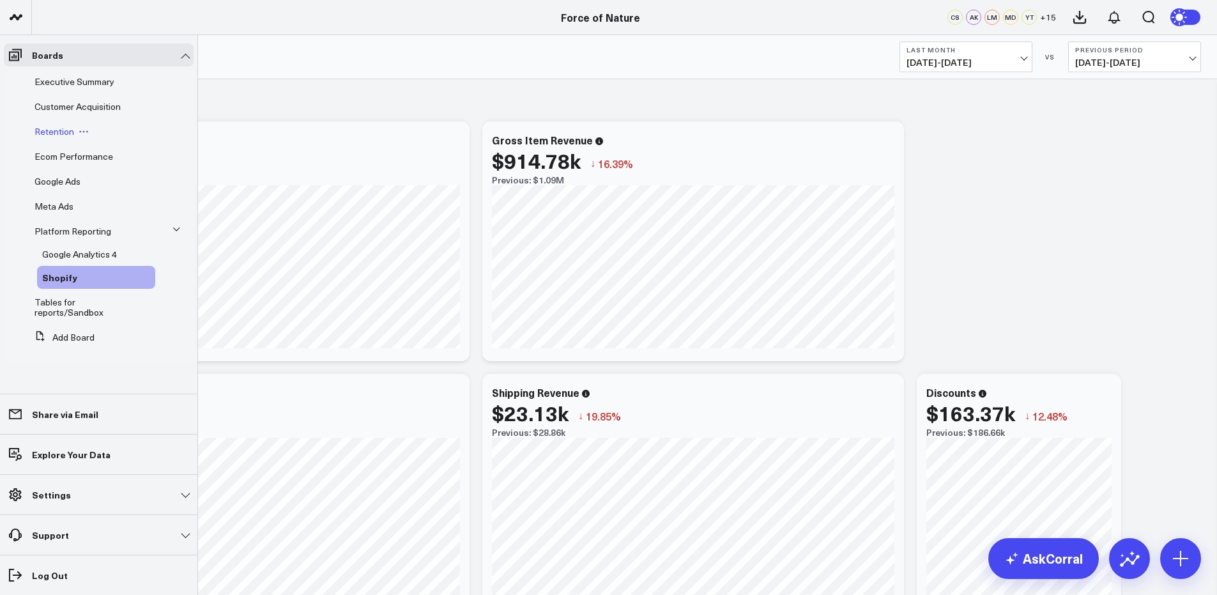
click at [66, 126] on span "Retention" at bounding box center [54, 131] width 40 height 12
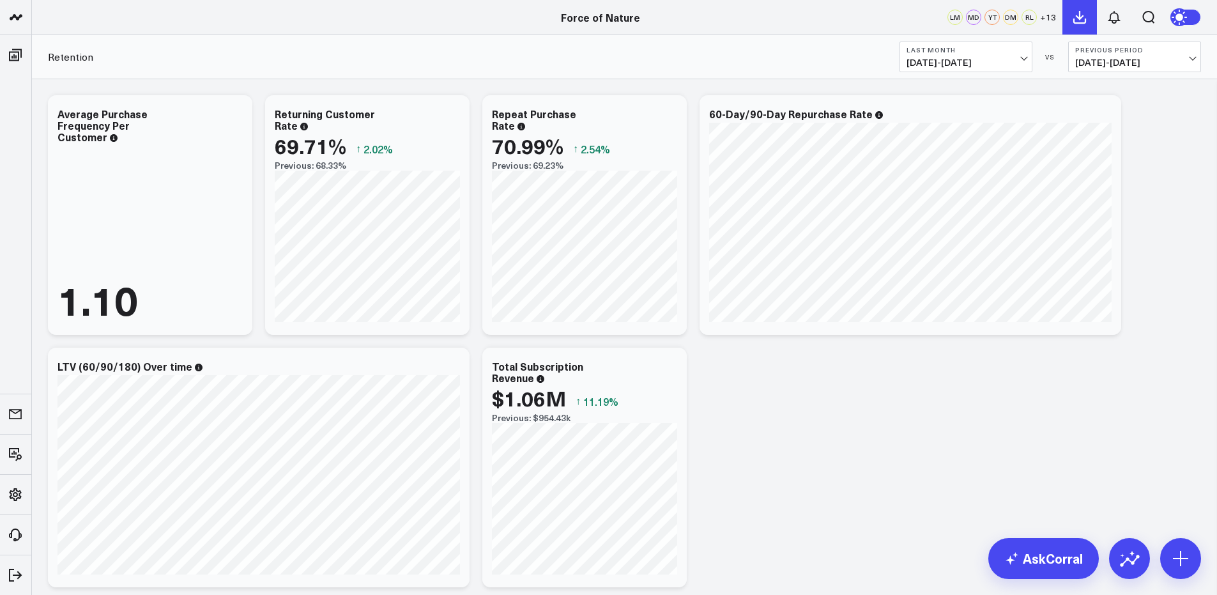
click at [1076, 27] on button at bounding box center [1079, 17] width 34 height 34
click at [1119, 21] on icon at bounding box center [1113, 17] width 15 height 15
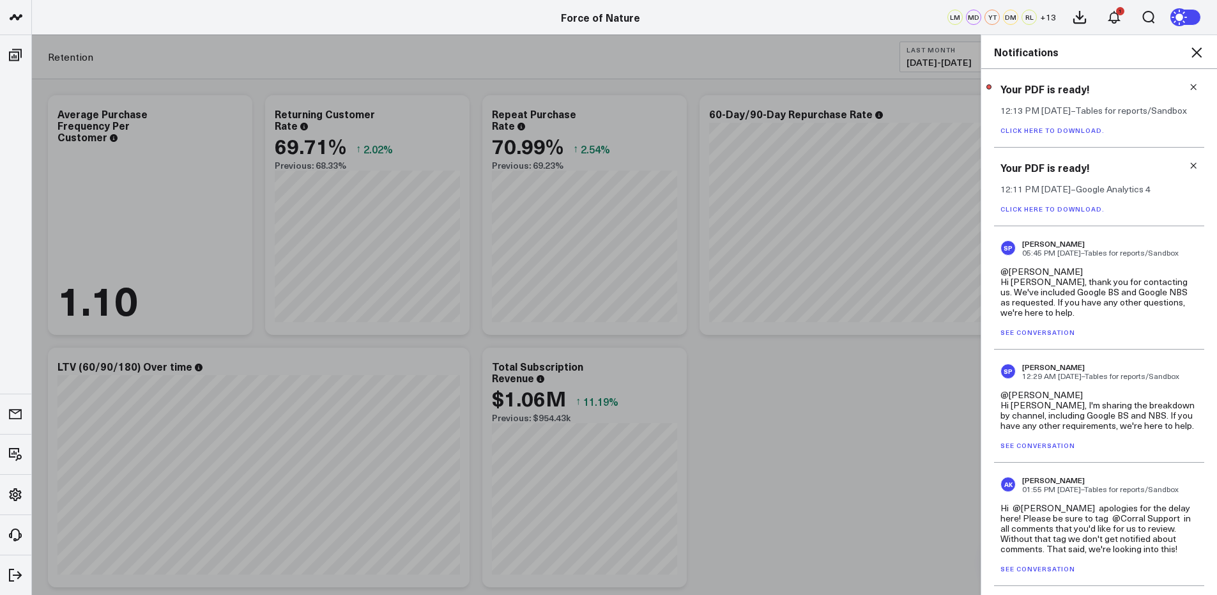
click at [1062, 210] on link "Click here to download." at bounding box center [1052, 208] width 104 height 9
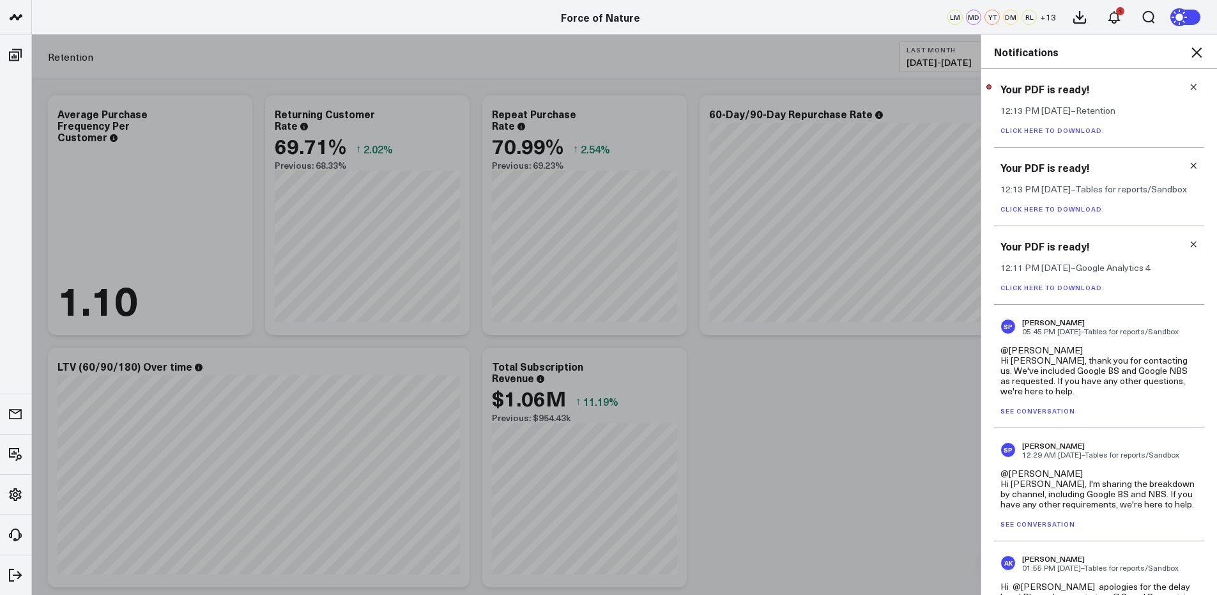
click at [1120, 243] on icon at bounding box center [1193, 244] width 9 height 9
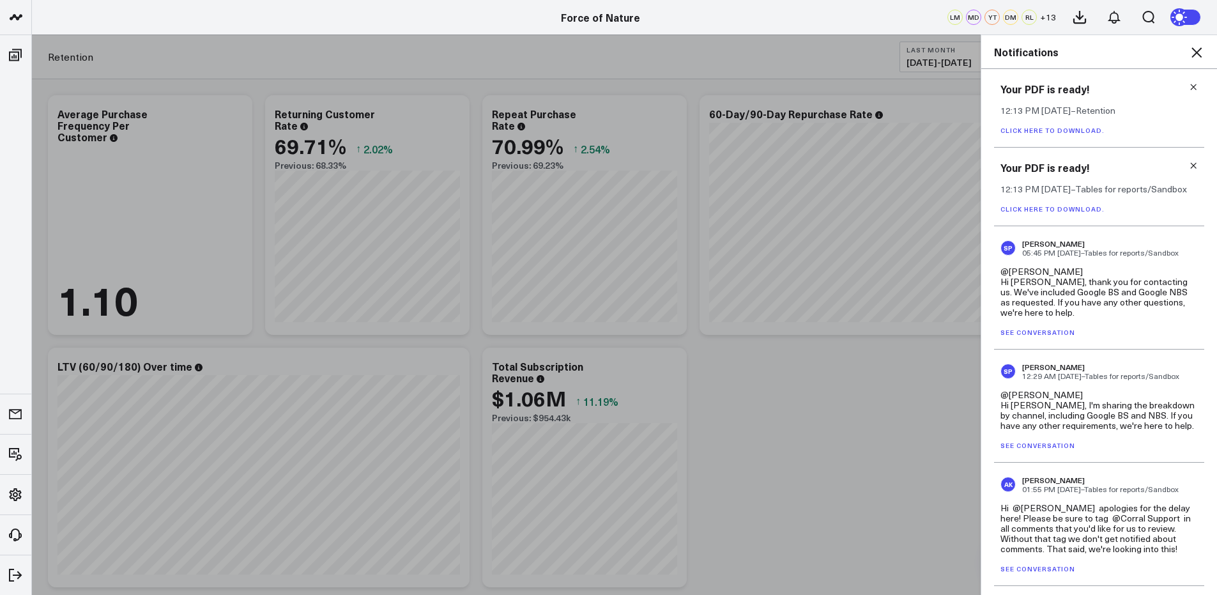
click at [1092, 207] on link "Click here to download." at bounding box center [1052, 208] width 104 height 9
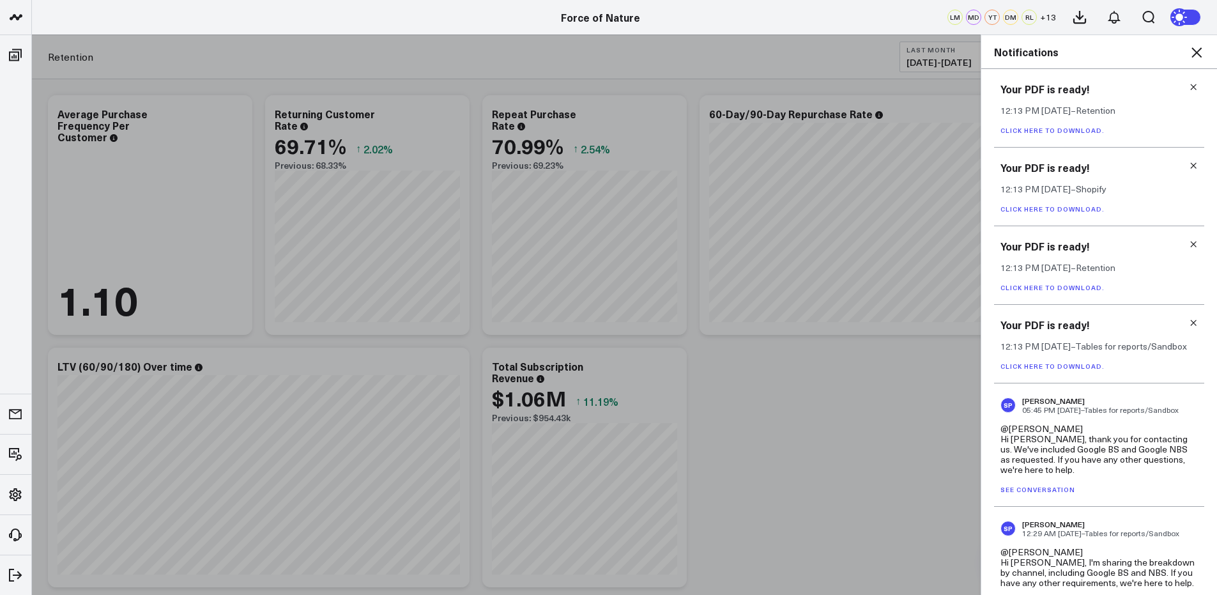
click at [1089, 290] on link "Click here to download." at bounding box center [1052, 287] width 104 height 9
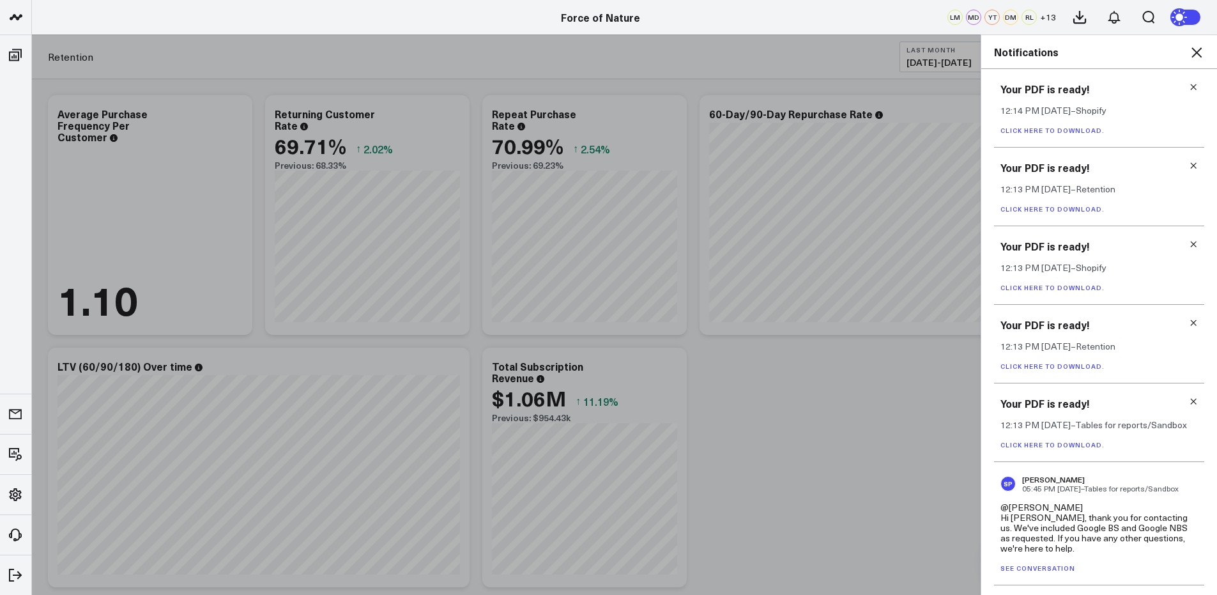
scroll to position [4, 0]
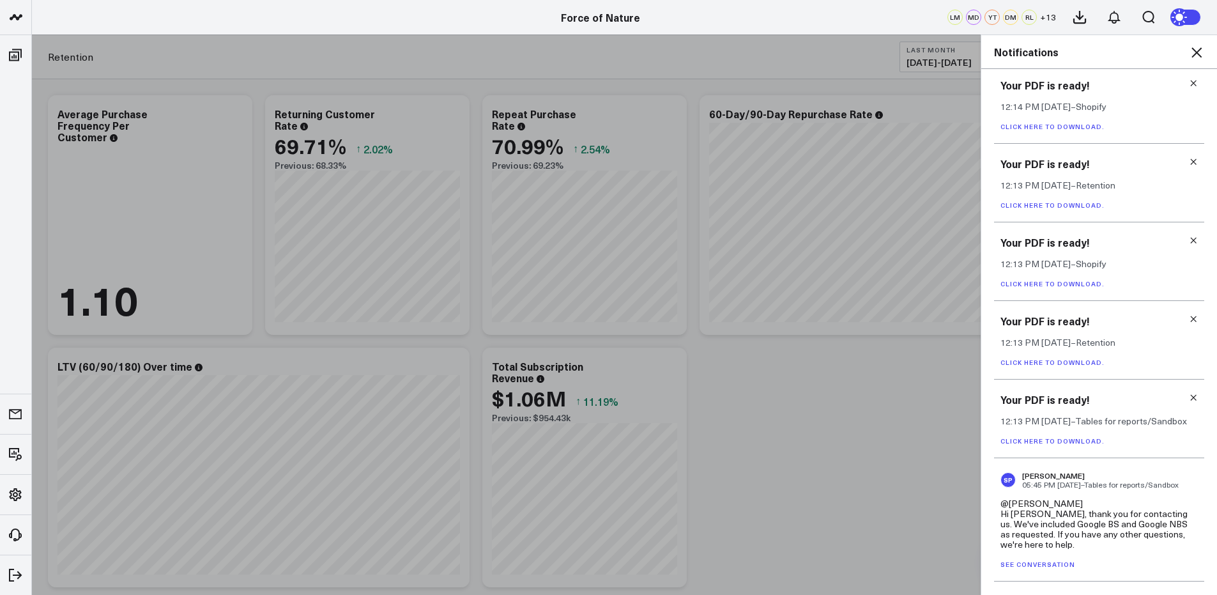
click at [1073, 126] on link "Click here to download." at bounding box center [1052, 126] width 104 height 9
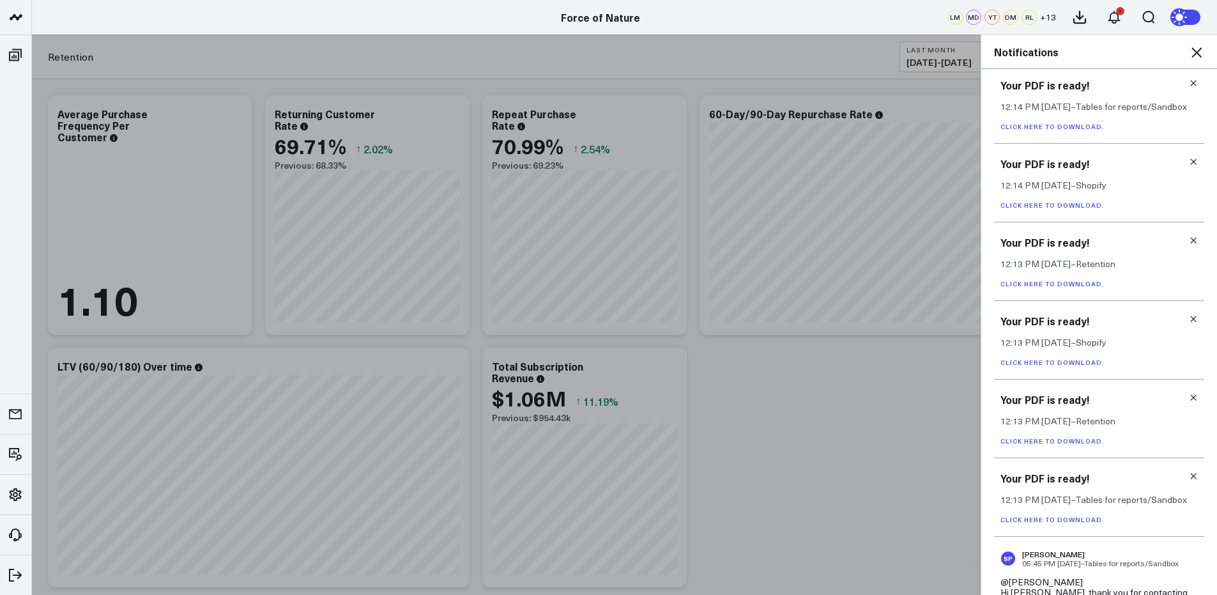
scroll to position [240, 0]
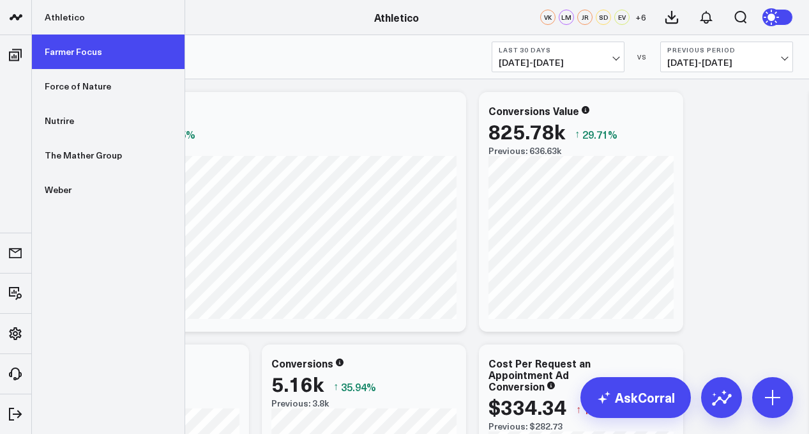
click at [86, 54] on link "Farmer Focus" at bounding box center [108, 51] width 153 height 34
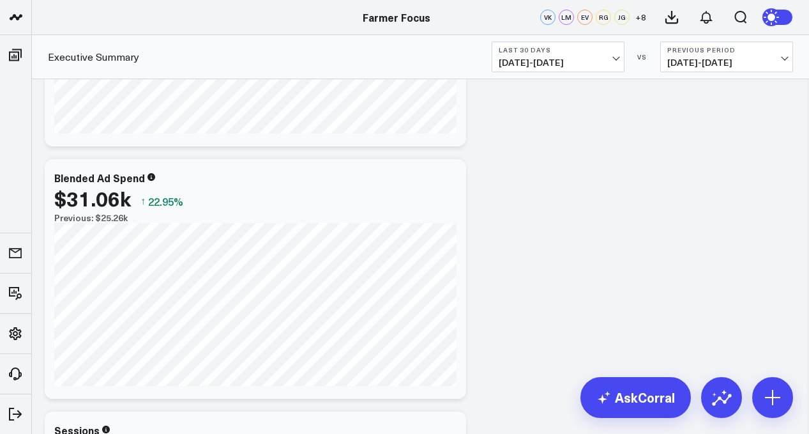
scroll to position [181, 0]
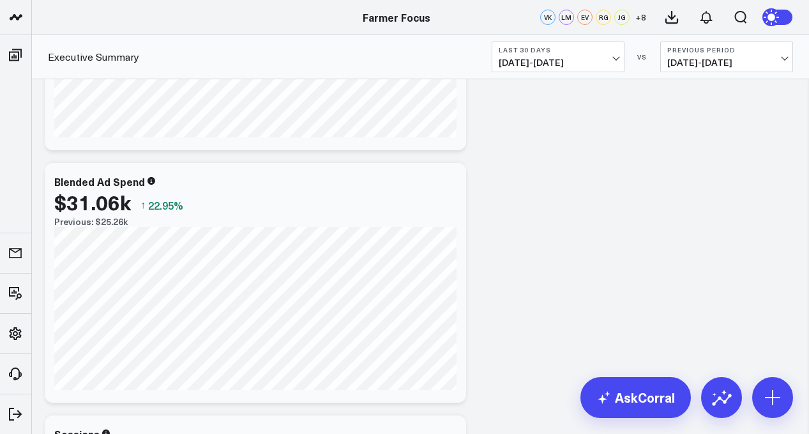
click at [572, 62] on span "08/04/25 - 09/02/25" at bounding box center [558, 62] width 119 height 10
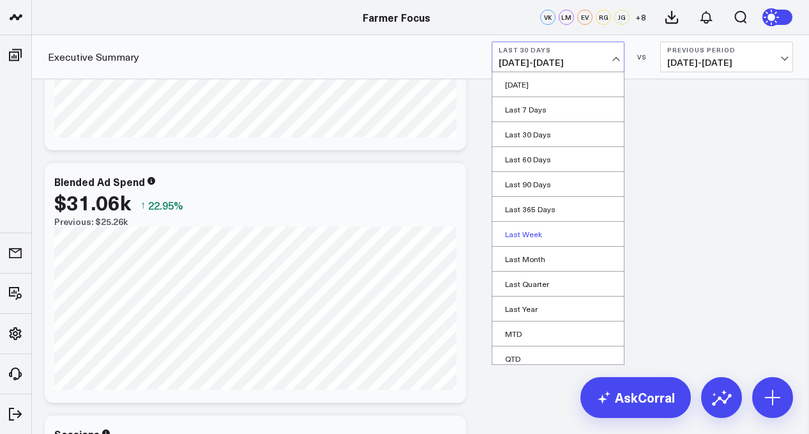
scroll to position [56, 0]
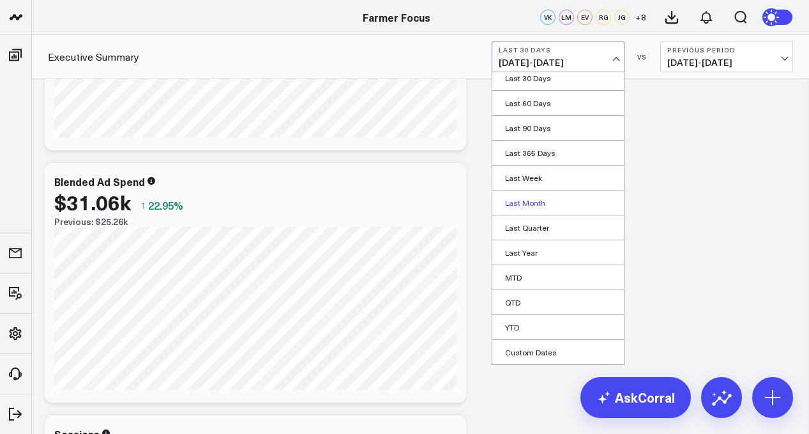
click at [533, 206] on link "Last Month" at bounding box center [559, 202] width 132 height 24
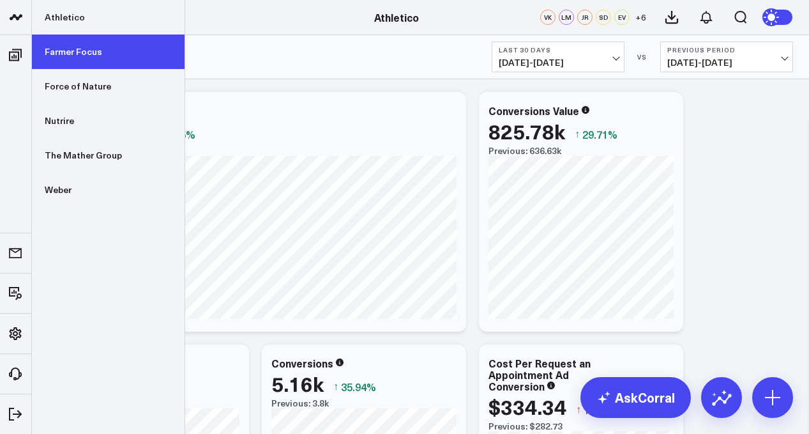
click at [100, 56] on link "Farmer Focus" at bounding box center [108, 51] width 153 height 34
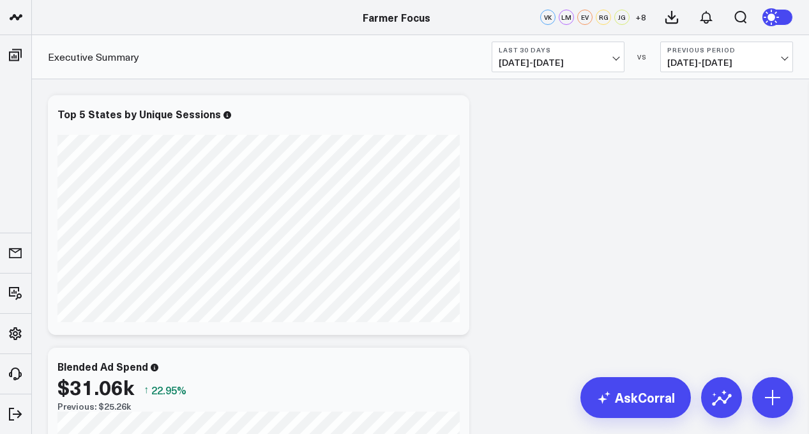
click at [592, 72] on button "Last 30 Days [DATE] - [DATE]" at bounding box center [558, 57] width 133 height 31
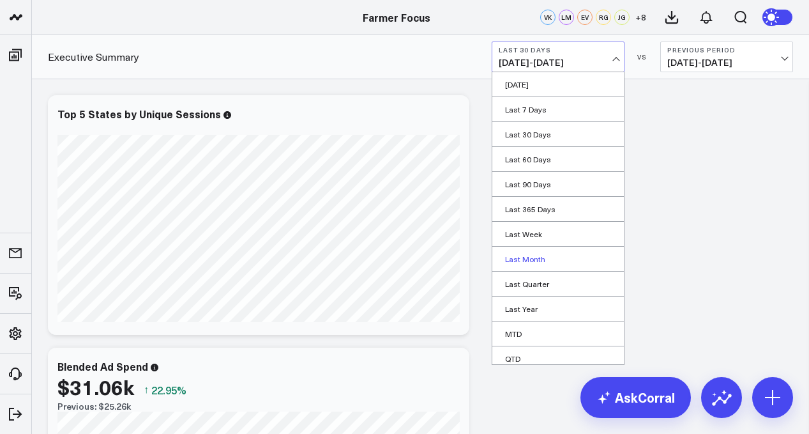
click at [553, 254] on link "Last Month" at bounding box center [559, 259] width 132 height 24
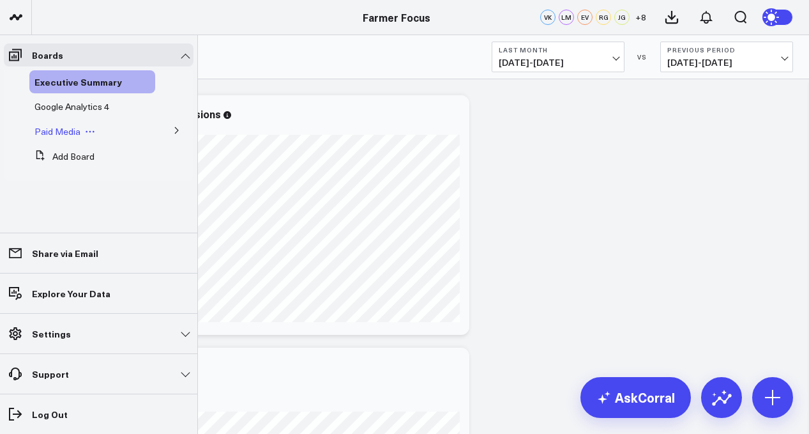
click at [62, 131] on span "Paid Media" at bounding box center [57, 131] width 46 height 12
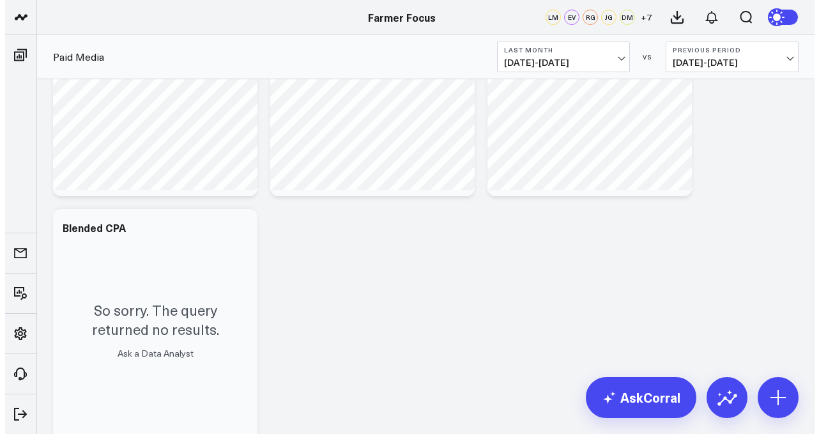
scroll to position [393, 0]
